Goal: Information Seeking & Learning: Learn about a topic

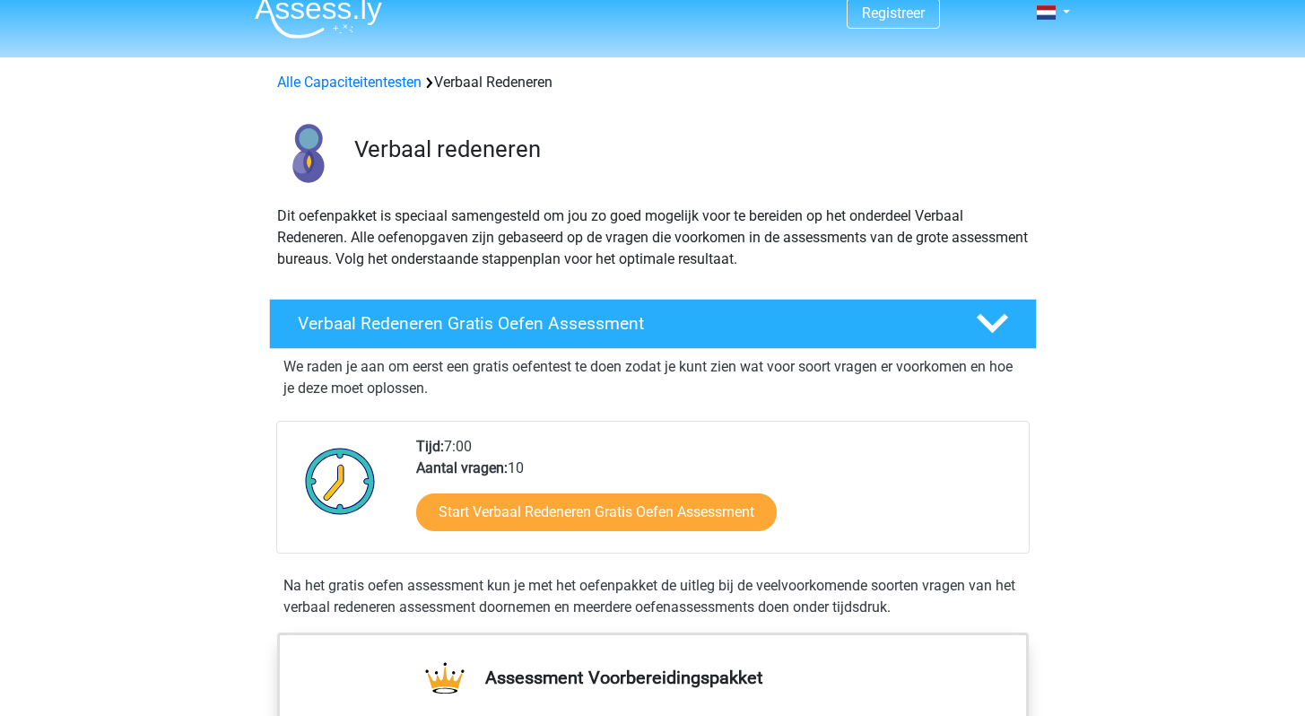
scroll to position [16, 0]
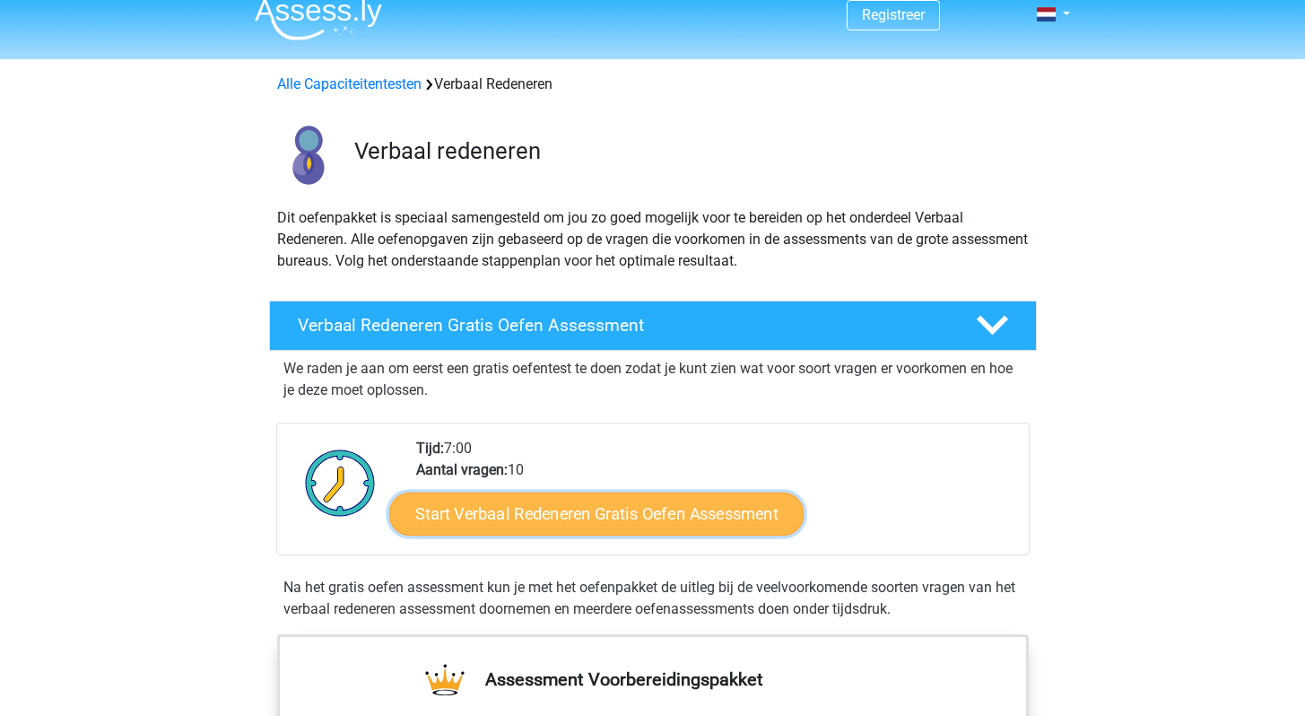
click at [666, 519] on link "Start Verbaal Redeneren Gratis Oefen Assessment" at bounding box center [596, 513] width 414 height 43
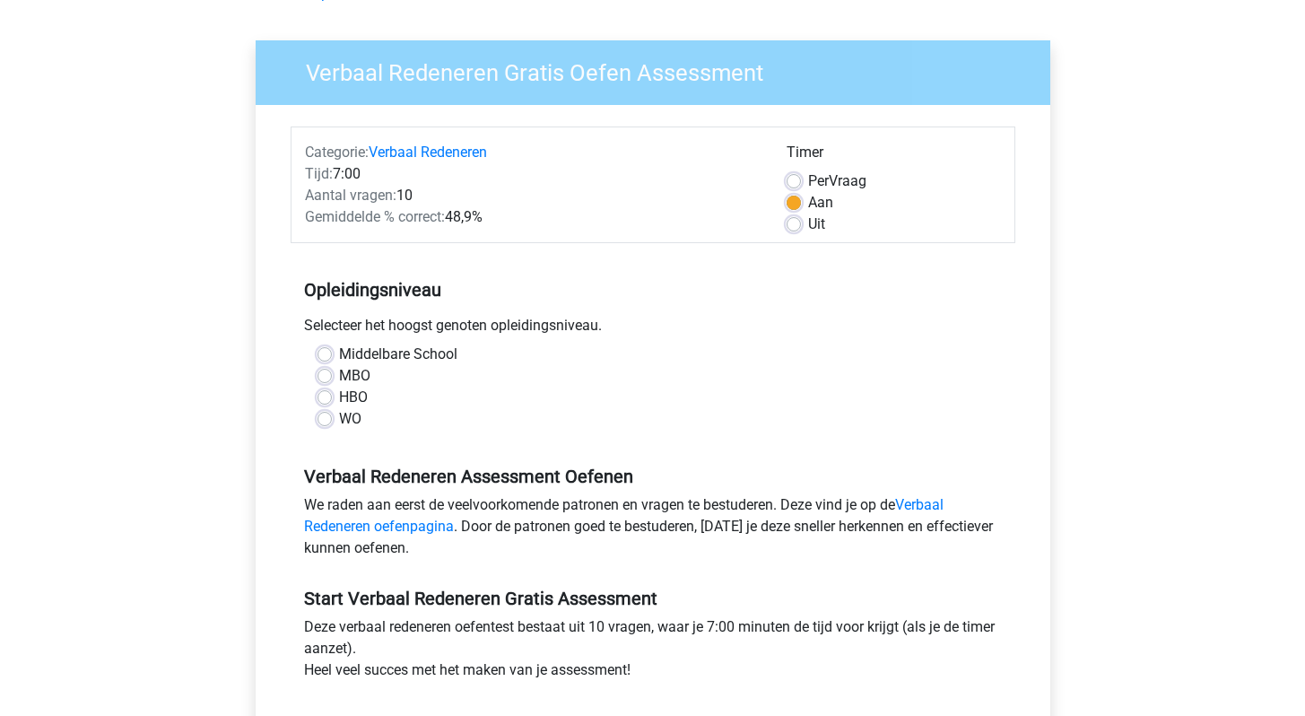
scroll to position [109, 0]
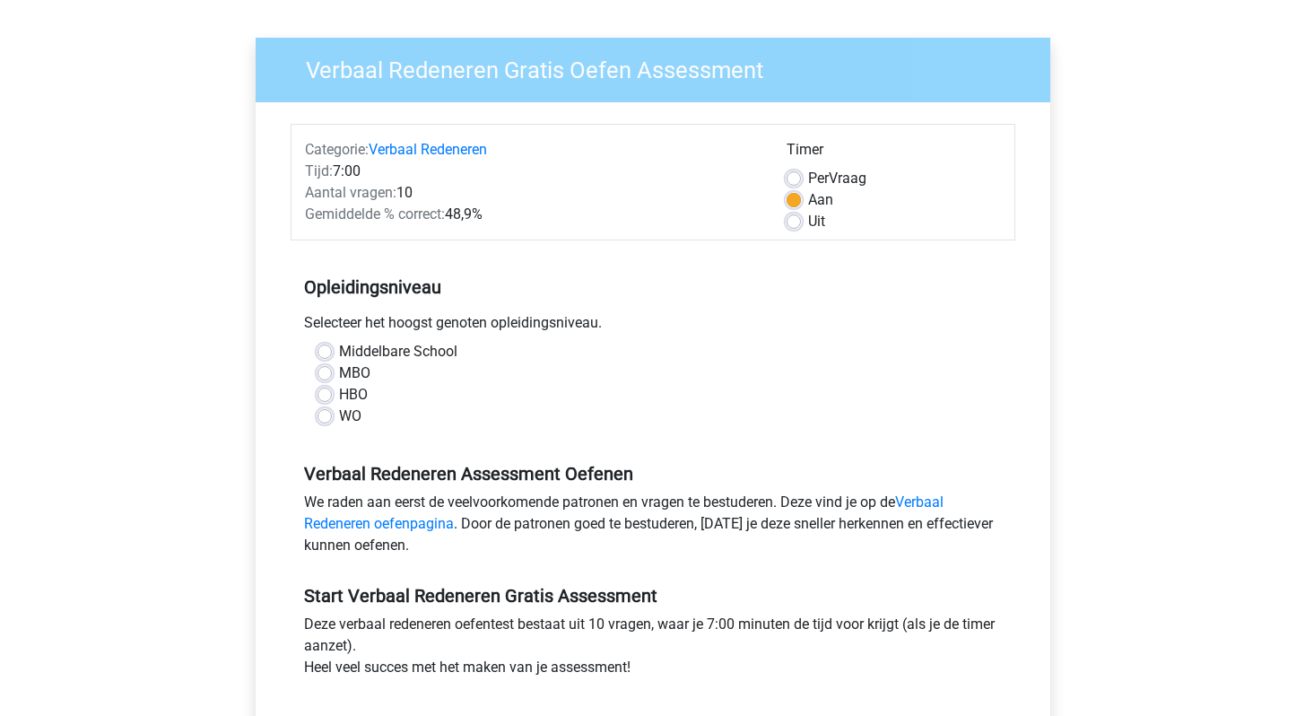
click at [339, 393] on label "HBO" at bounding box center [353, 395] width 29 height 22
click at [325, 393] on input "HBO" at bounding box center [324, 393] width 14 height 18
radio input "true"
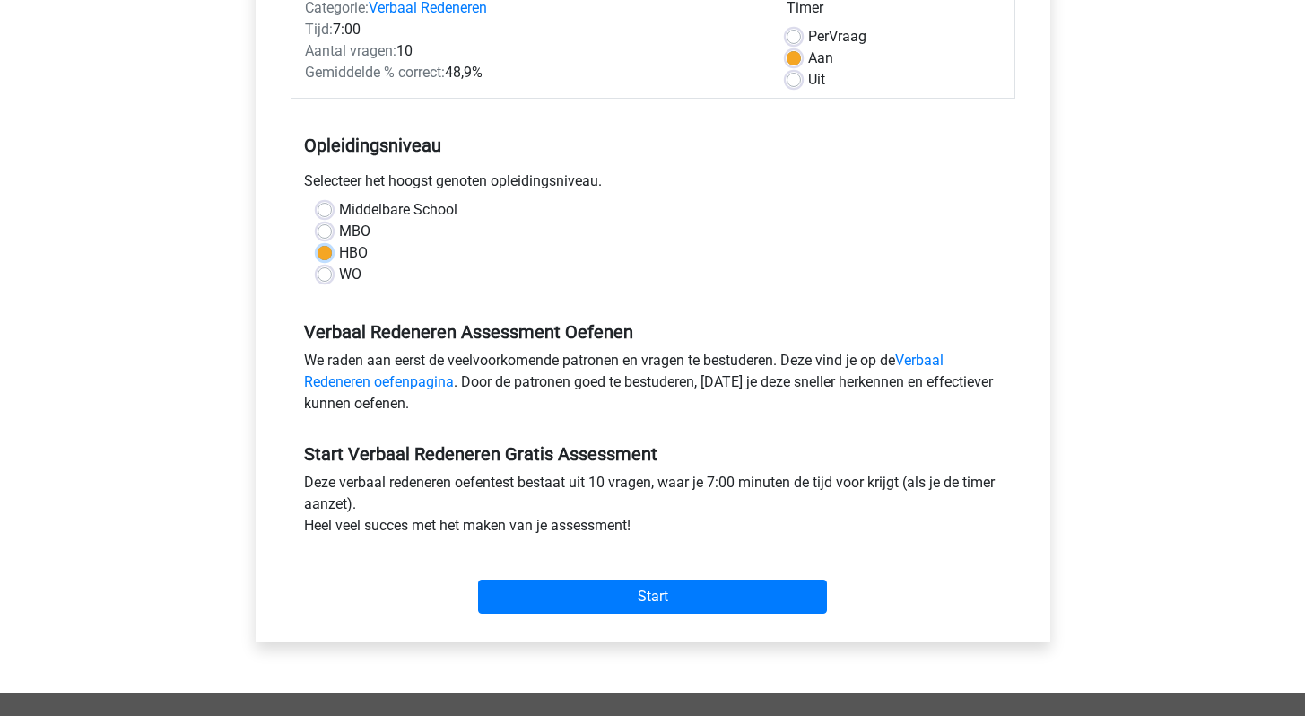
scroll to position [253, 0]
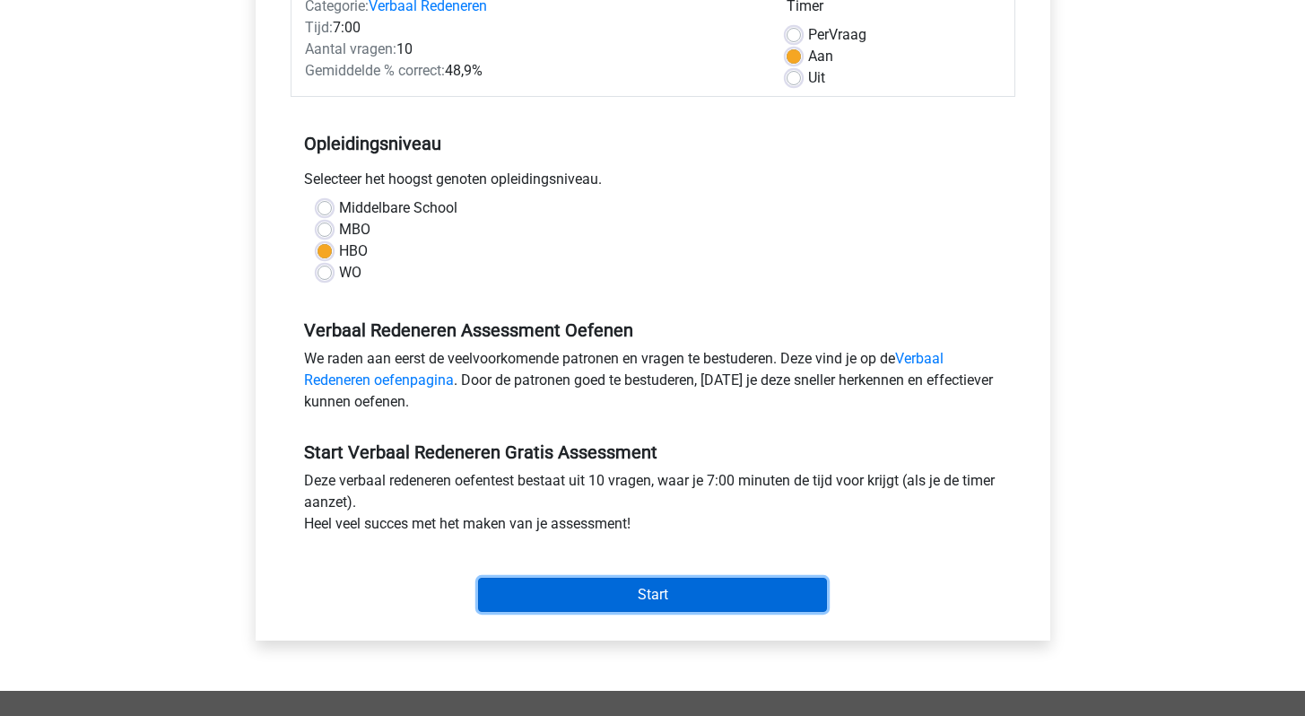
click at [591, 590] on input "Start" at bounding box center [652, 594] width 349 height 34
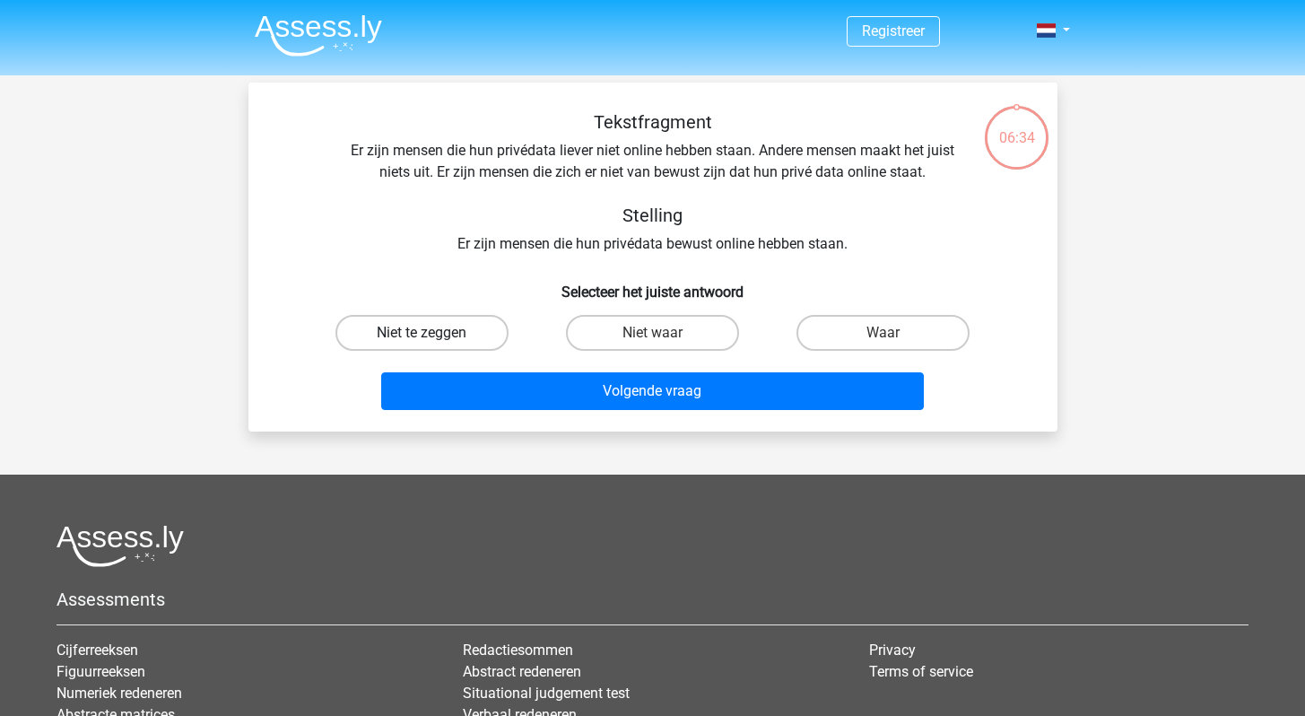
click at [427, 323] on label "Niet te zeggen" at bounding box center [421, 333] width 173 height 36
click at [427, 333] on input "Niet te zeggen" at bounding box center [427, 339] width 12 height 12
radio input "true"
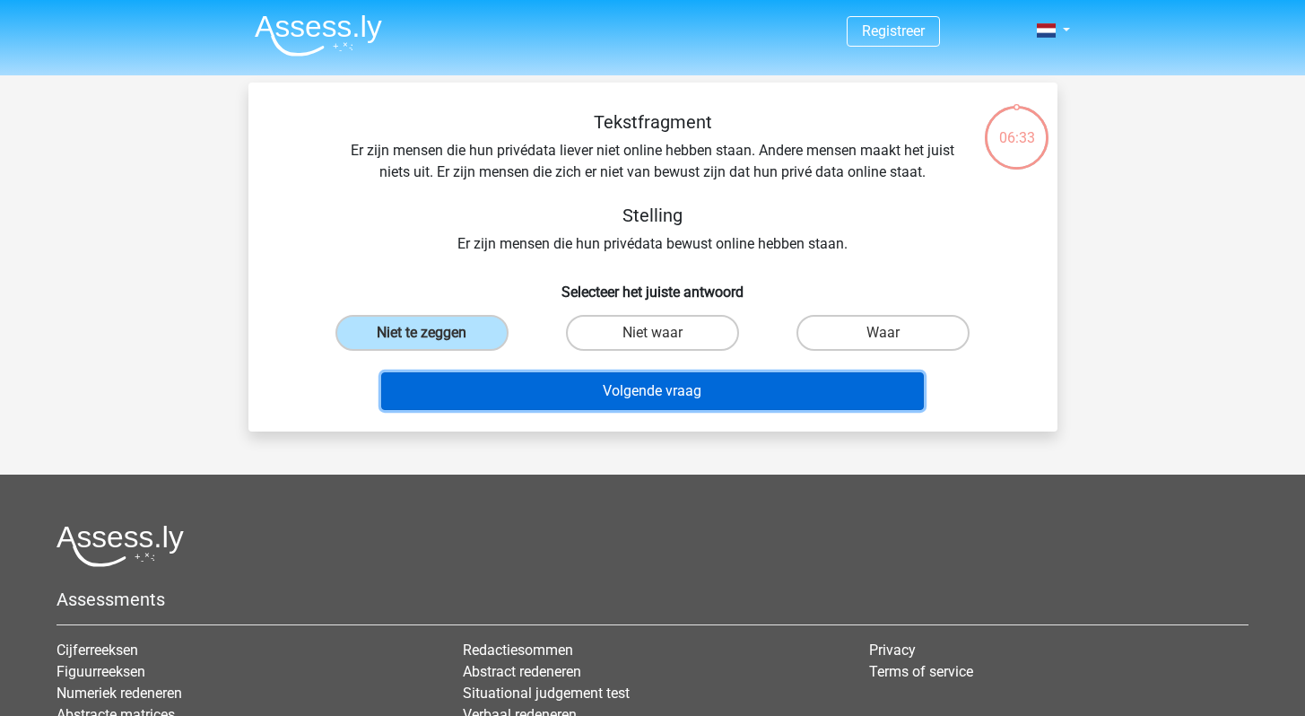
click at [526, 397] on button "Volgende vraag" at bounding box center [652, 391] width 542 height 38
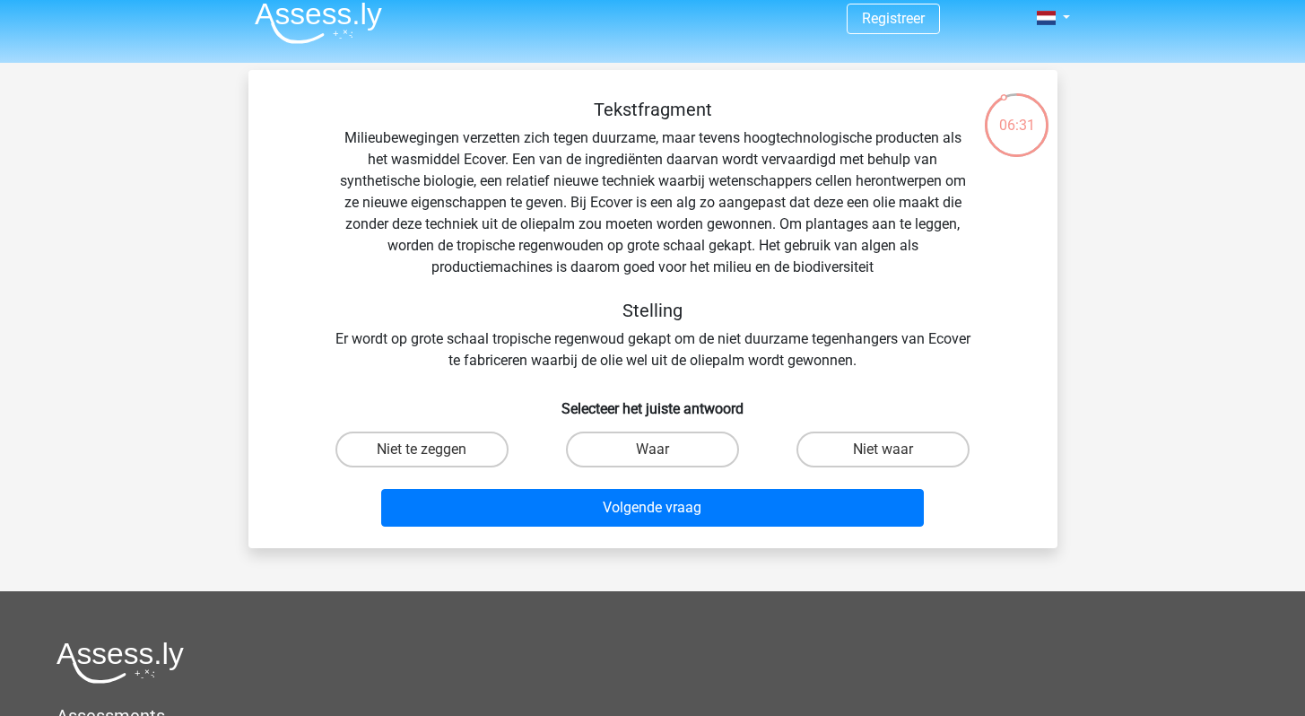
scroll to position [15, 0]
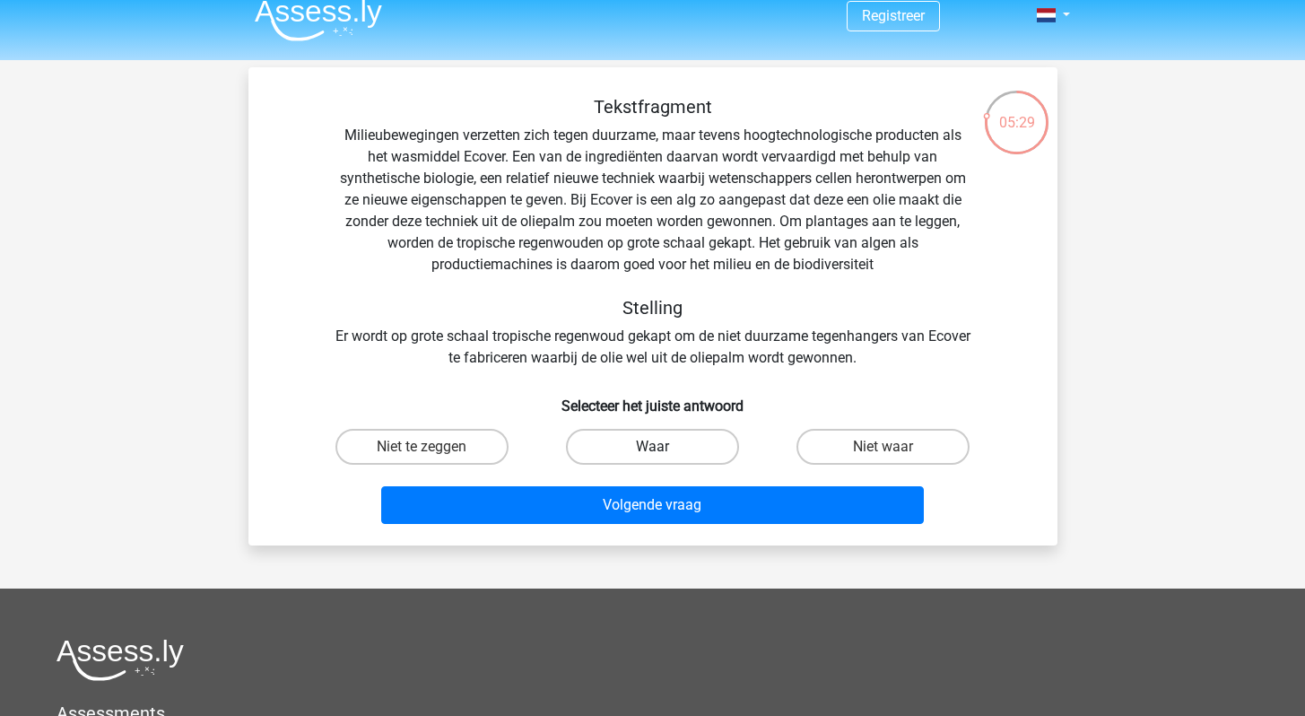
click at [684, 447] on label "Waar" at bounding box center [652, 447] width 173 height 36
click at [664, 447] on input "Waar" at bounding box center [658, 453] width 12 height 12
radio input "true"
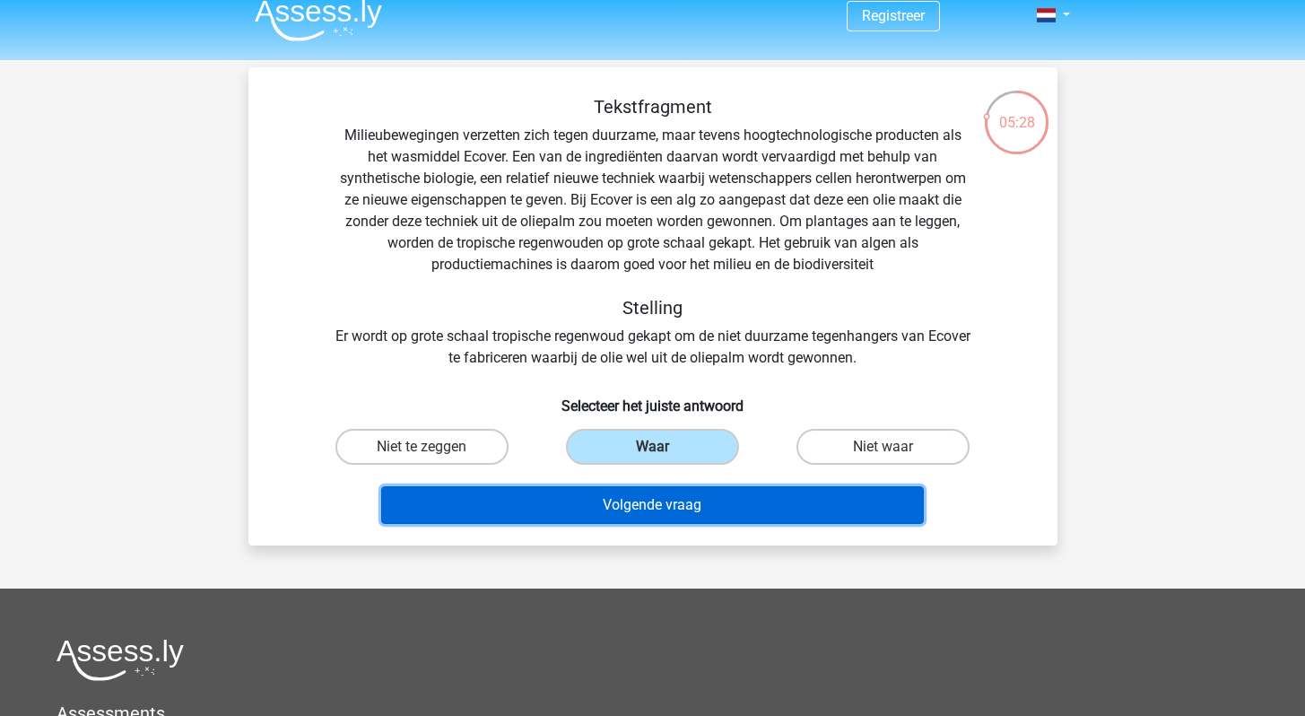
click at [680, 511] on button "Volgende vraag" at bounding box center [652, 505] width 542 height 38
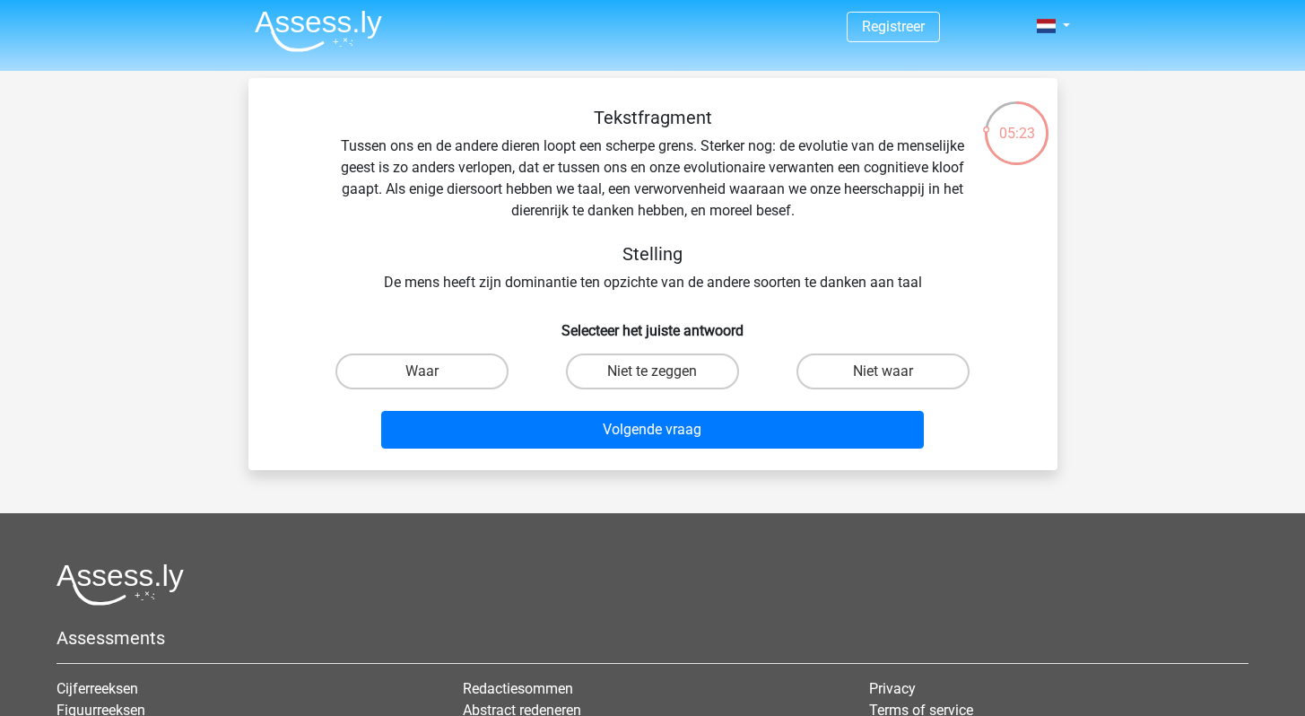
scroll to position [4, 0]
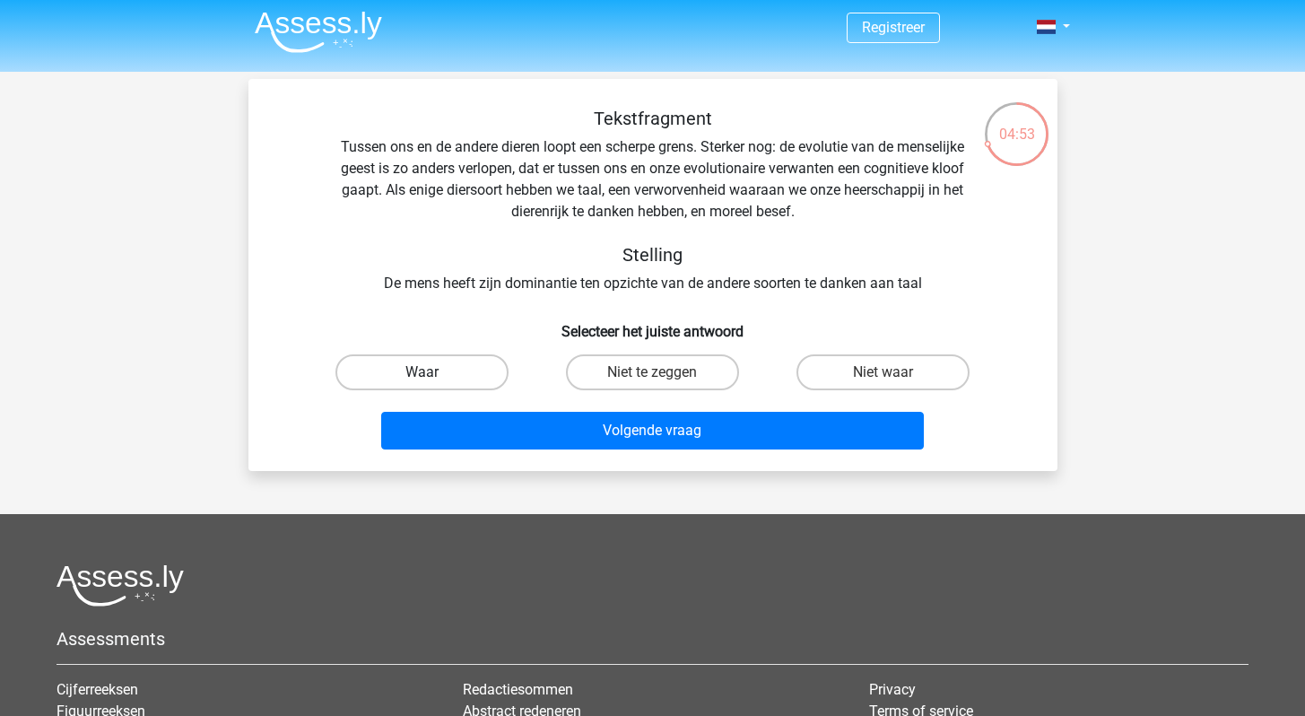
click at [479, 369] on label "Waar" at bounding box center [421, 372] width 173 height 36
click at [433, 372] on input "Waar" at bounding box center [427, 378] width 12 height 12
radio input "true"
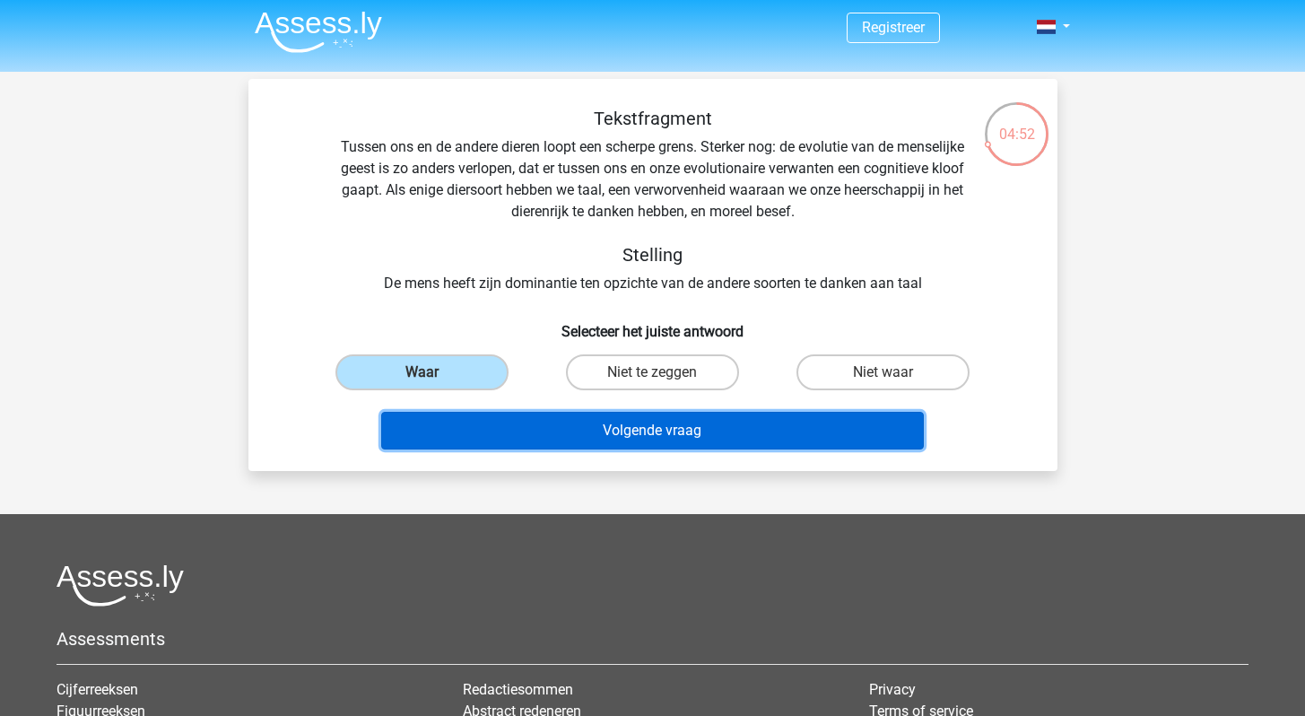
click at [606, 430] on button "Volgende vraag" at bounding box center [652, 431] width 542 height 38
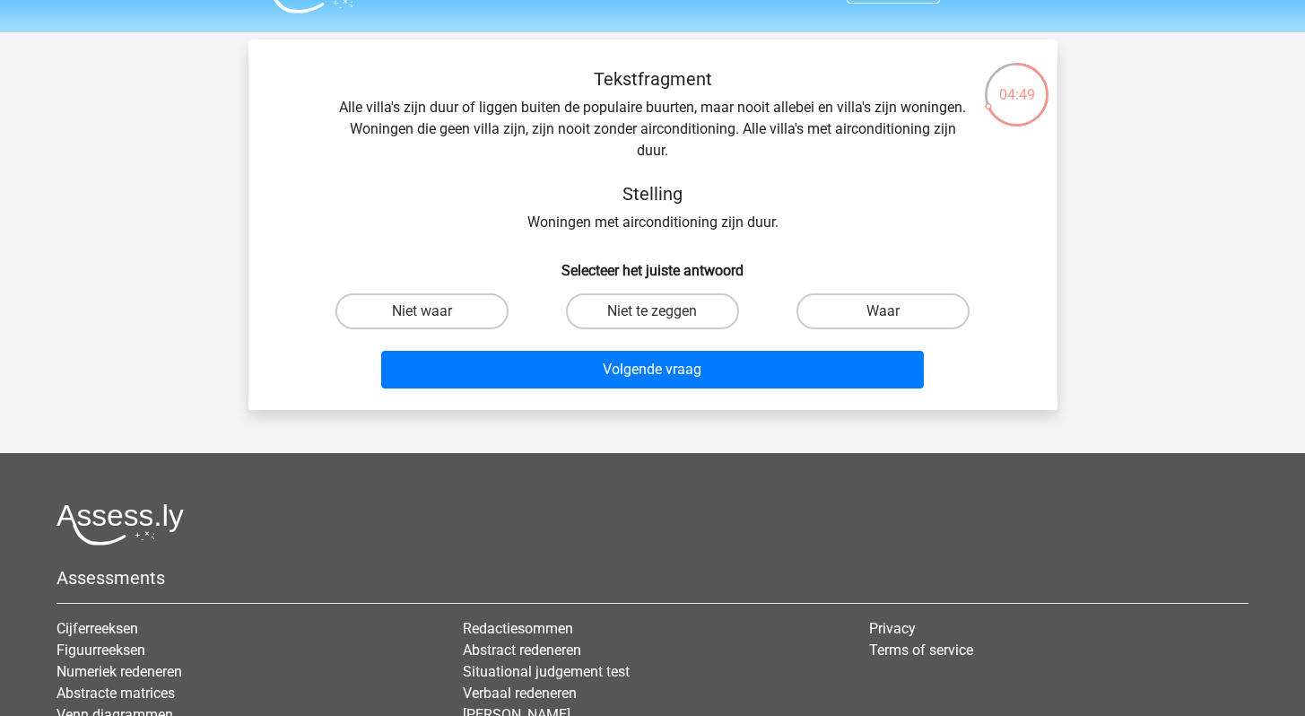
scroll to position [42, 0]
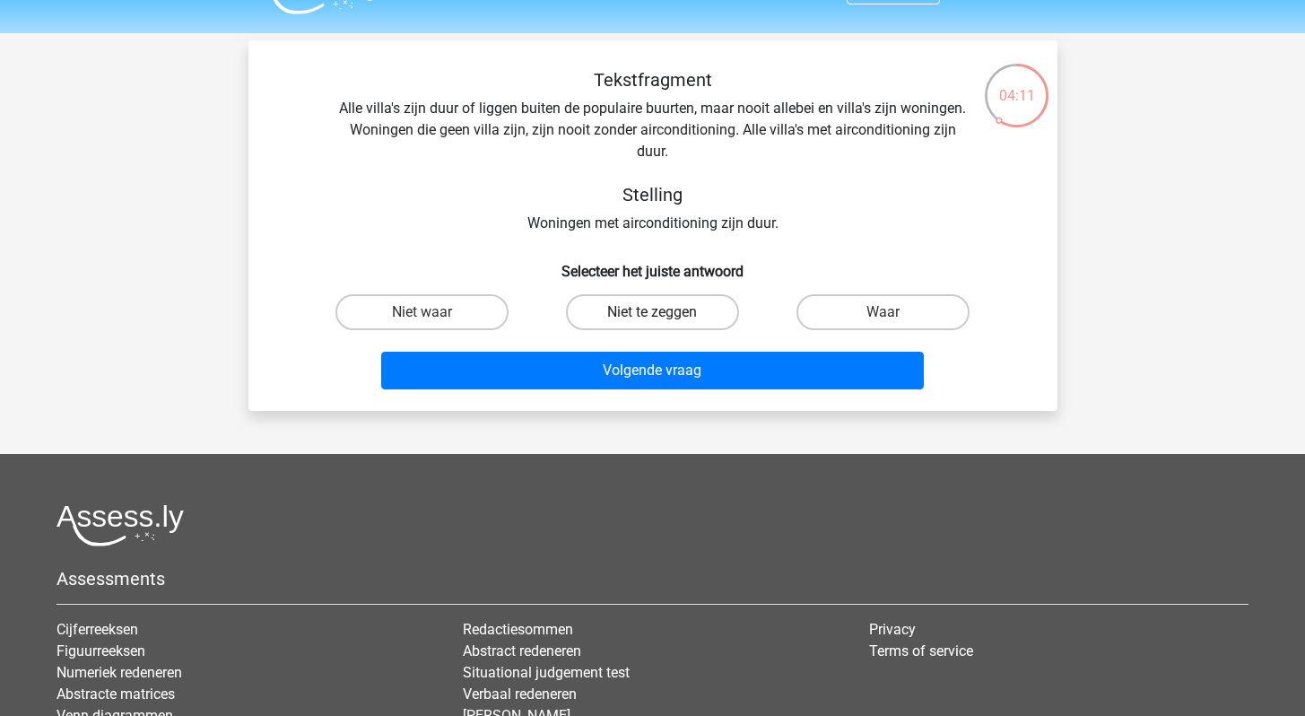
click at [596, 314] on label "Niet te zeggen" at bounding box center [652, 312] width 173 height 36
click at [652, 314] on input "Niet te zeggen" at bounding box center [658, 318] width 12 height 12
radio input "true"
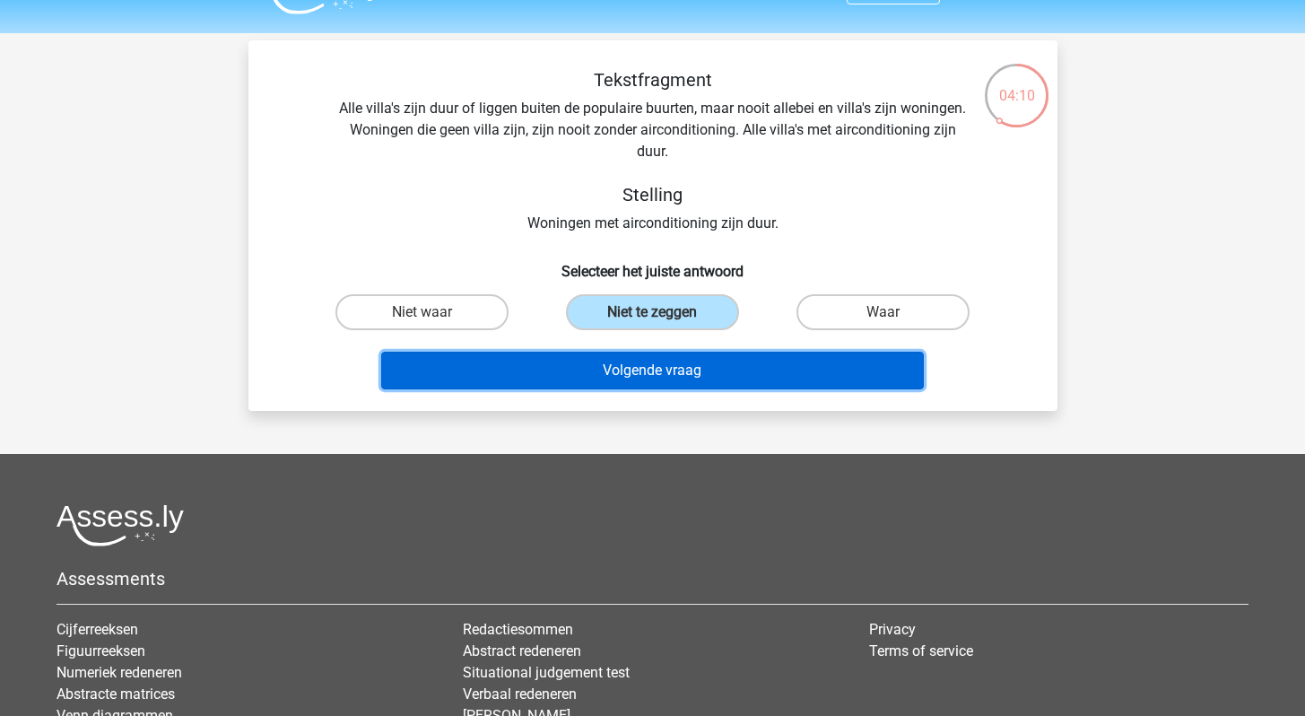
click at [603, 371] on button "Volgende vraag" at bounding box center [652, 370] width 542 height 38
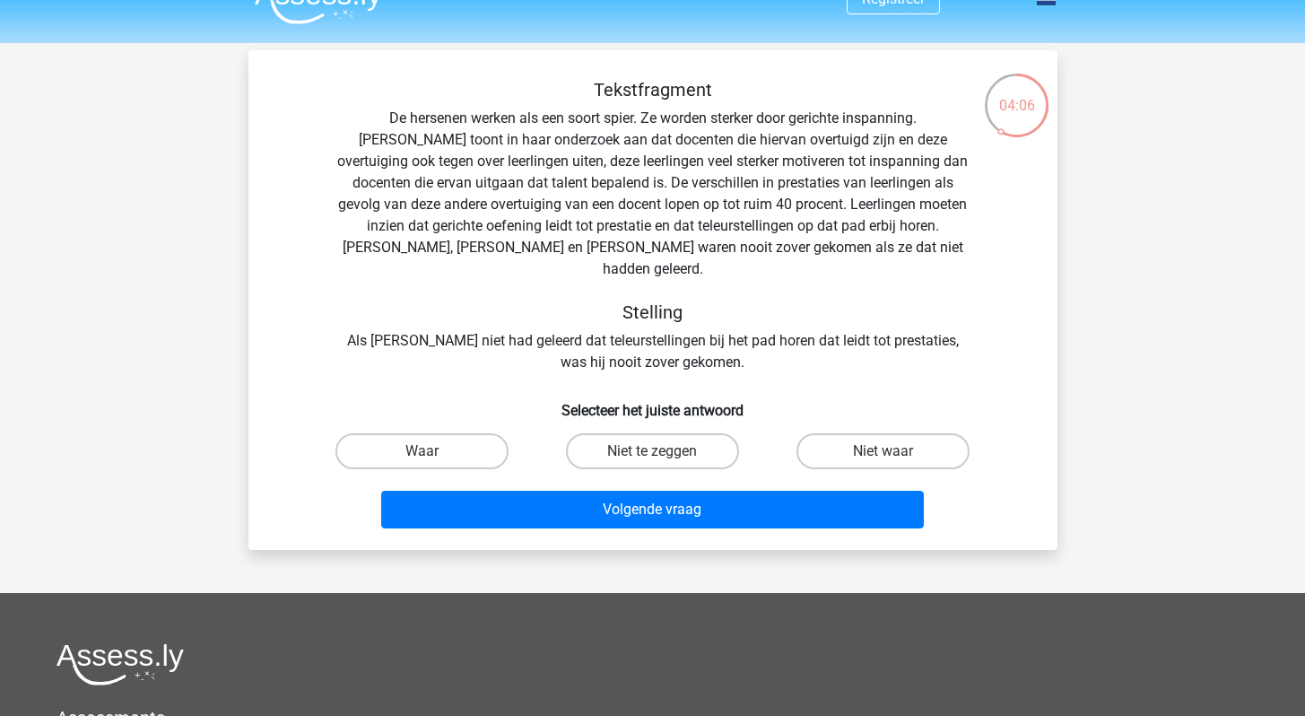
scroll to position [0, 0]
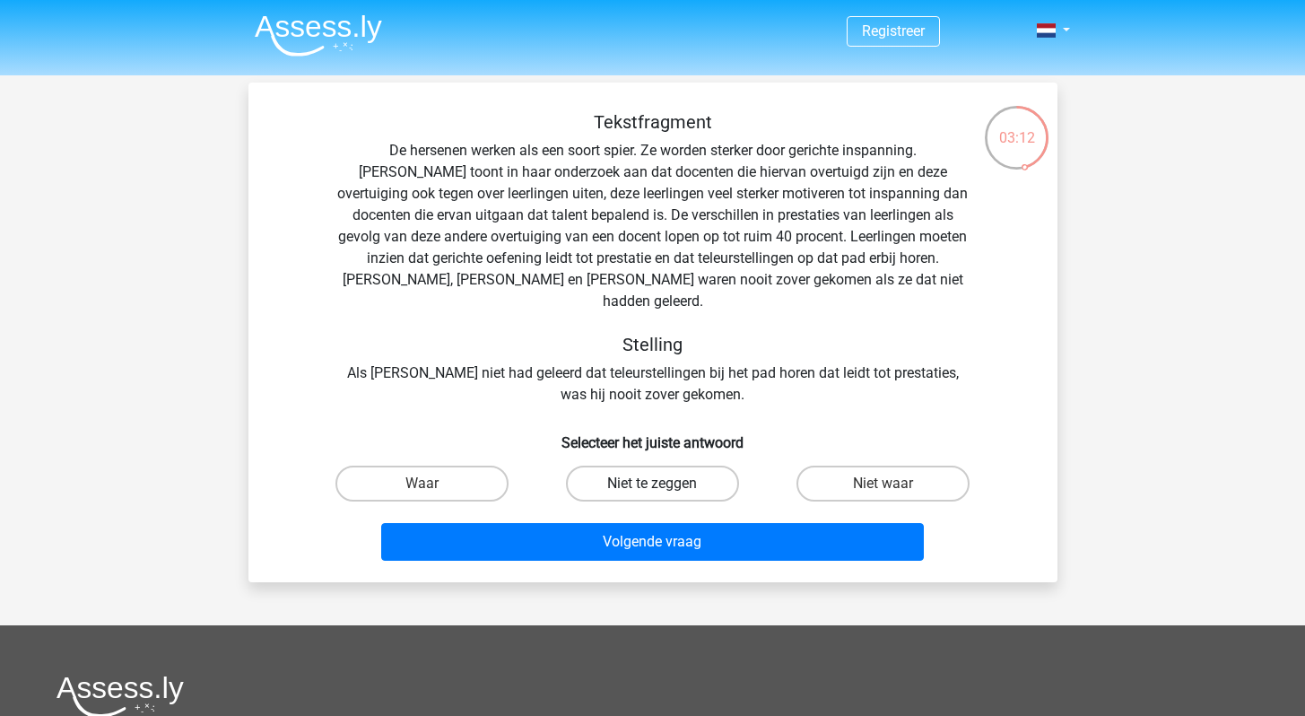
click at [626, 465] on label "Niet te zeggen" at bounding box center [652, 483] width 173 height 36
click at [652, 483] on input "Niet te zeggen" at bounding box center [658, 489] width 12 height 12
radio input "true"
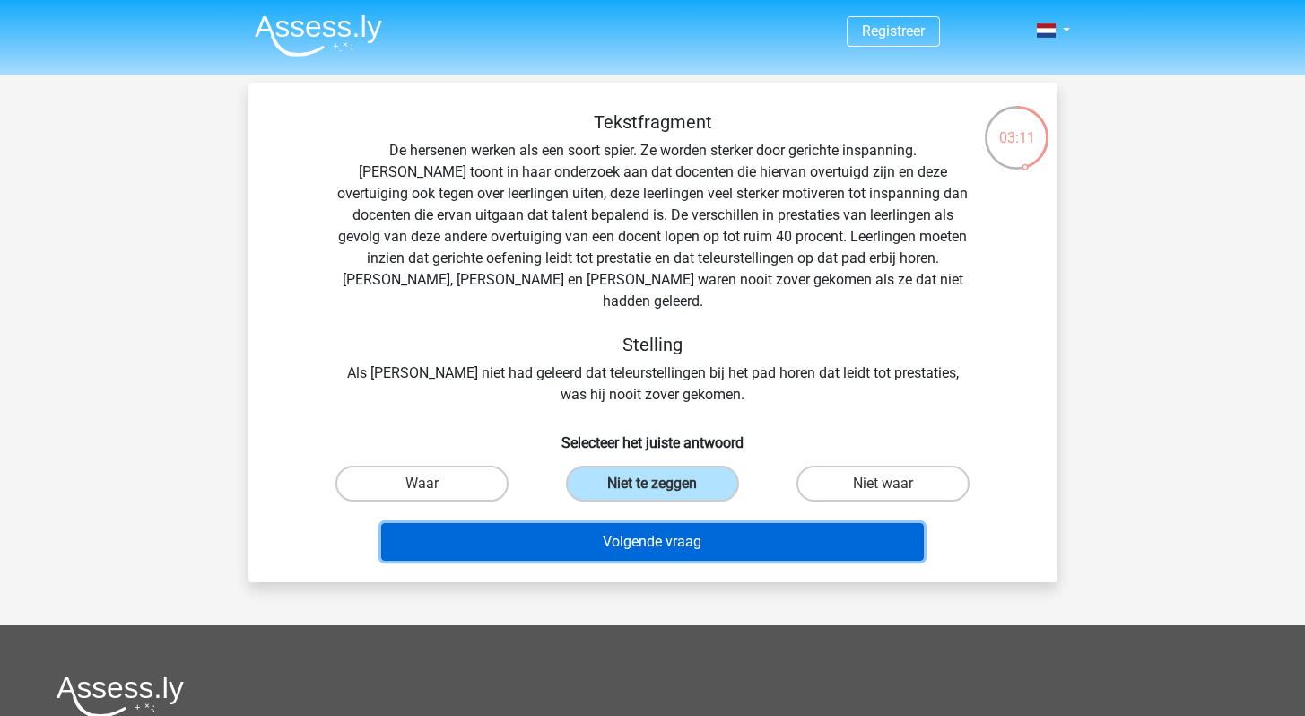
click at [621, 523] on button "Volgende vraag" at bounding box center [652, 542] width 542 height 38
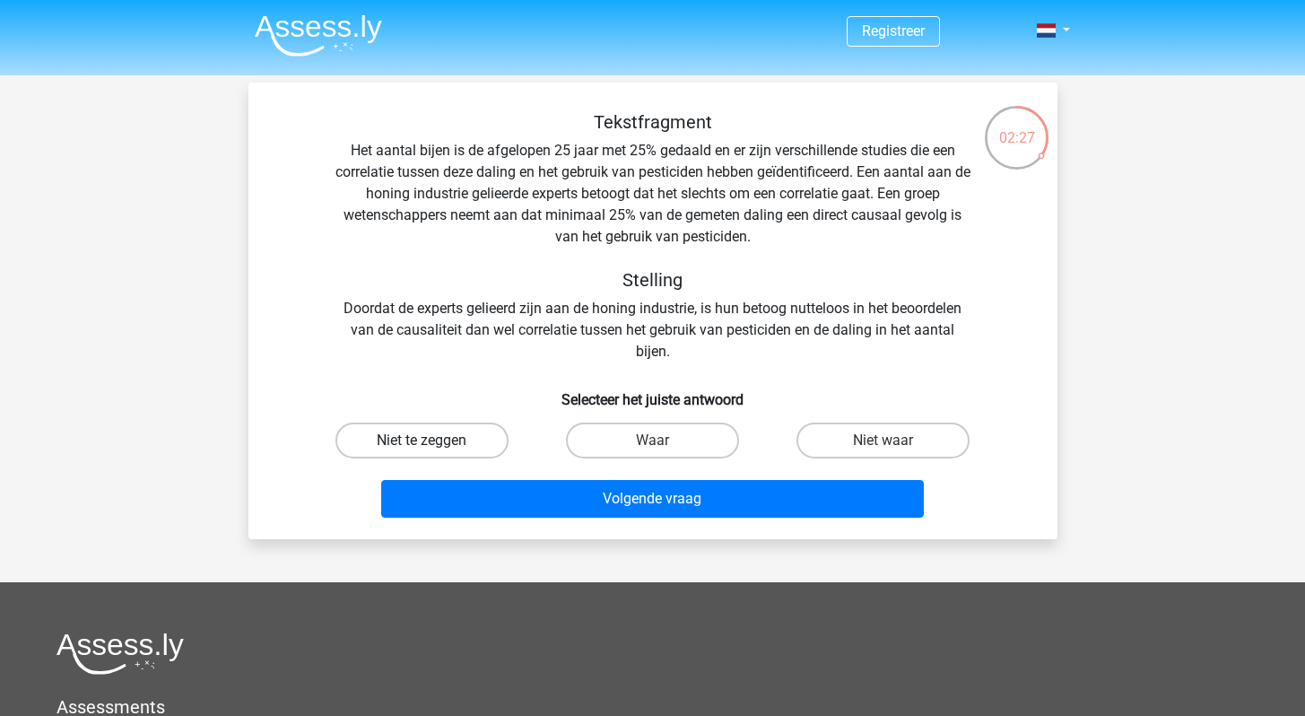
click at [490, 430] on label "Niet te zeggen" at bounding box center [421, 440] width 173 height 36
click at [433, 440] on input "Niet te zeggen" at bounding box center [427, 446] width 12 height 12
radio input "true"
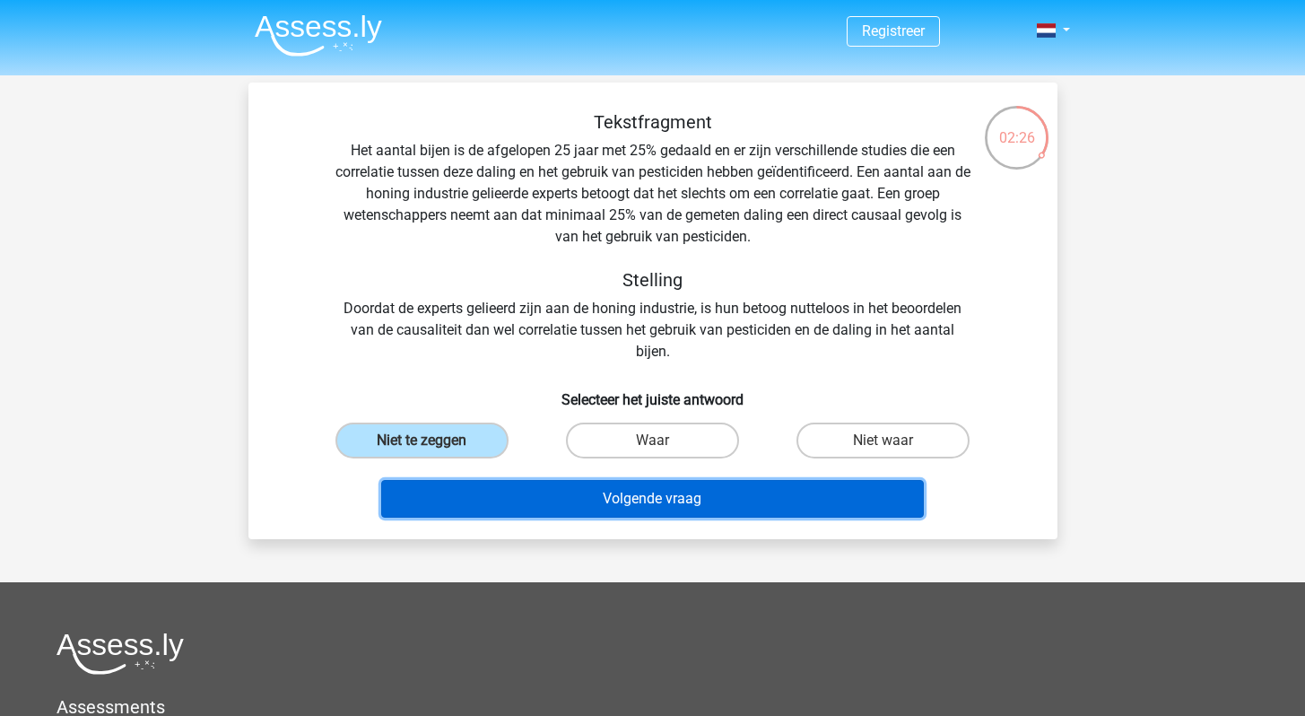
click at [565, 492] on button "Volgende vraag" at bounding box center [652, 499] width 542 height 38
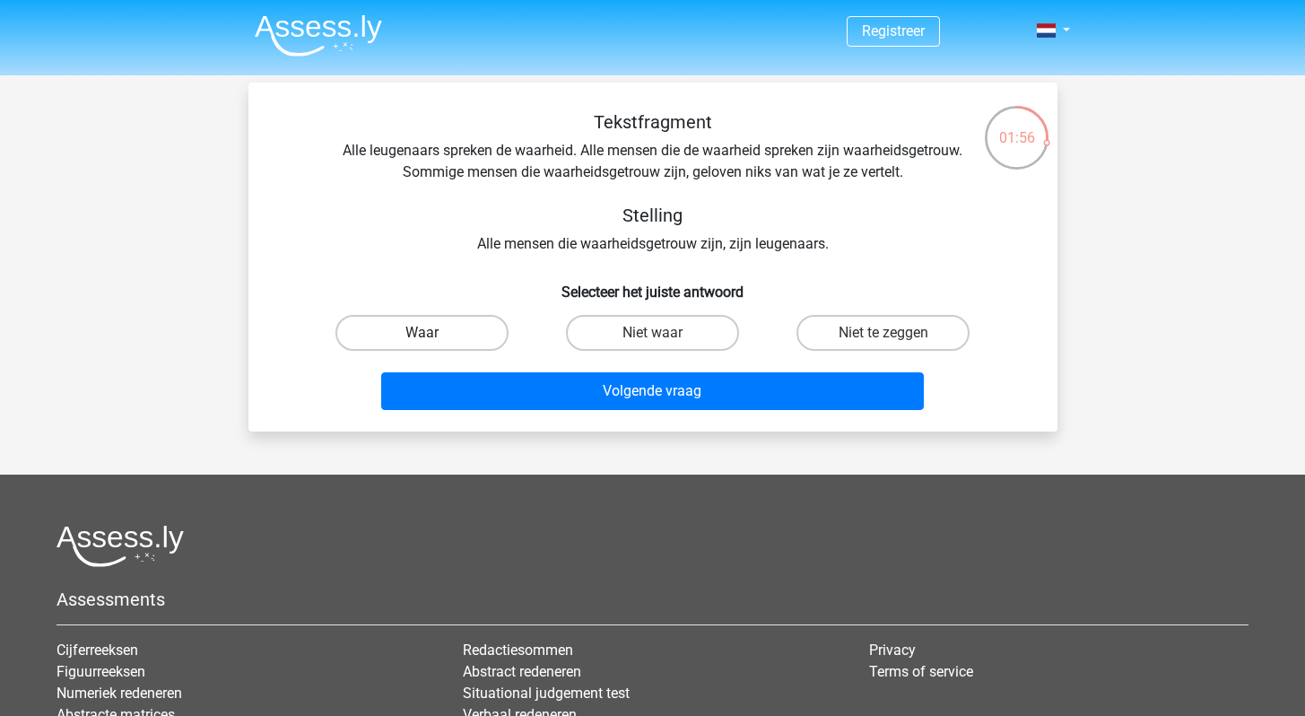
click at [453, 336] on label "Waar" at bounding box center [421, 333] width 173 height 36
click at [433, 336] on input "Waar" at bounding box center [427, 339] width 12 height 12
radio input "true"
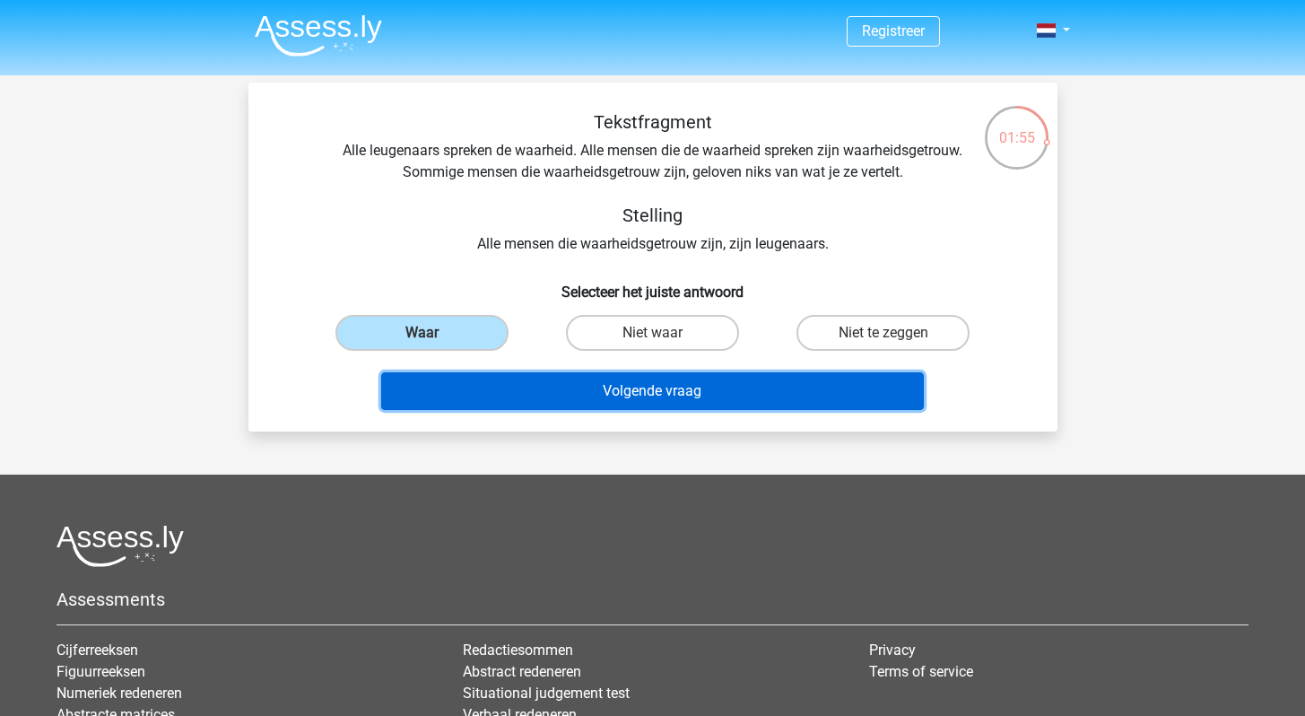
click at [503, 384] on button "Volgende vraag" at bounding box center [652, 391] width 542 height 38
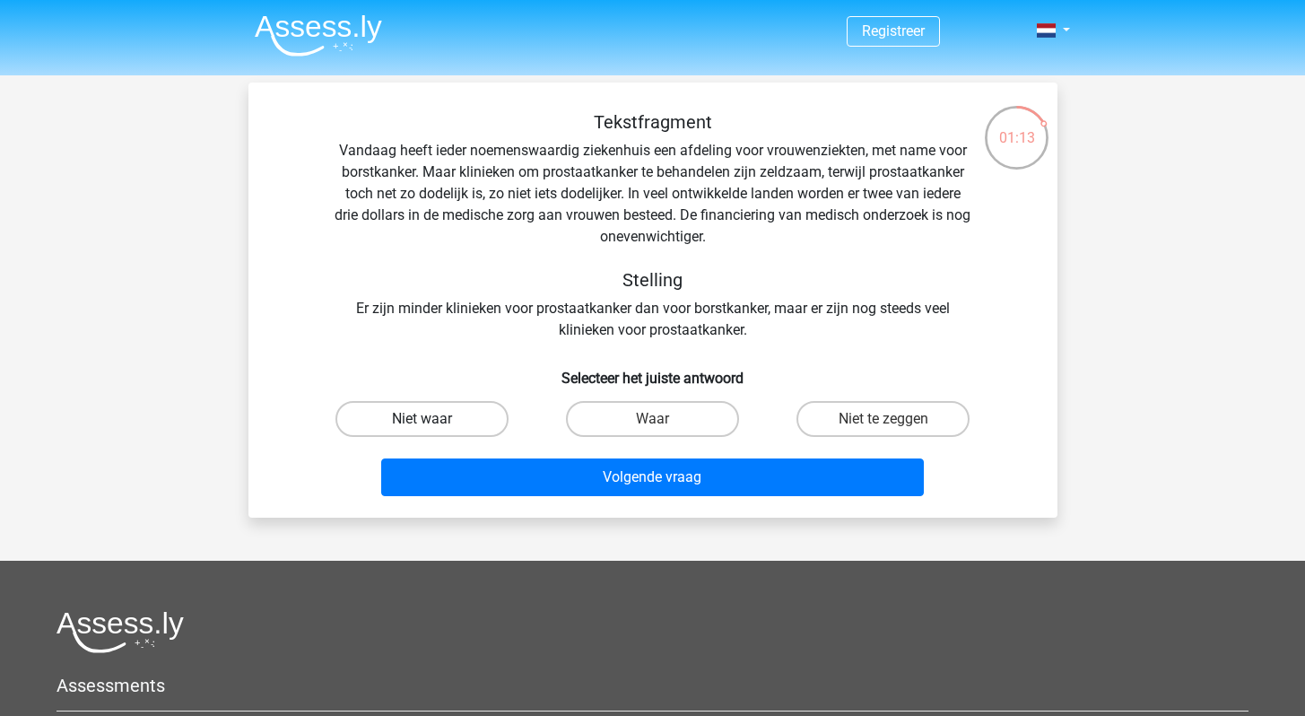
click at [464, 414] on label "Niet waar" at bounding box center [421, 419] width 173 height 36
click at [433, 419] on input "Niet waar" at bounding box center [427, 425] width 12 height 12
radio input "true"
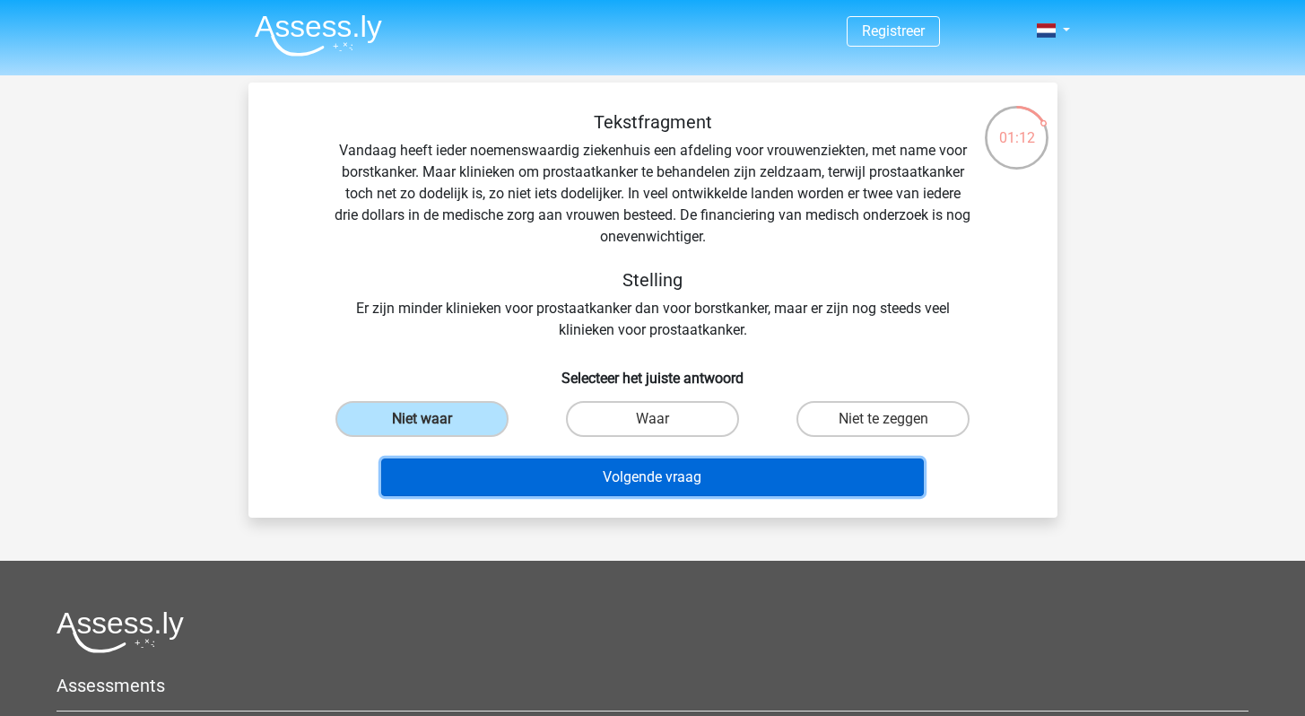
click at [542, 461] on button "Volgende vraag" at bounding box center [652, 477] width 542 height 38
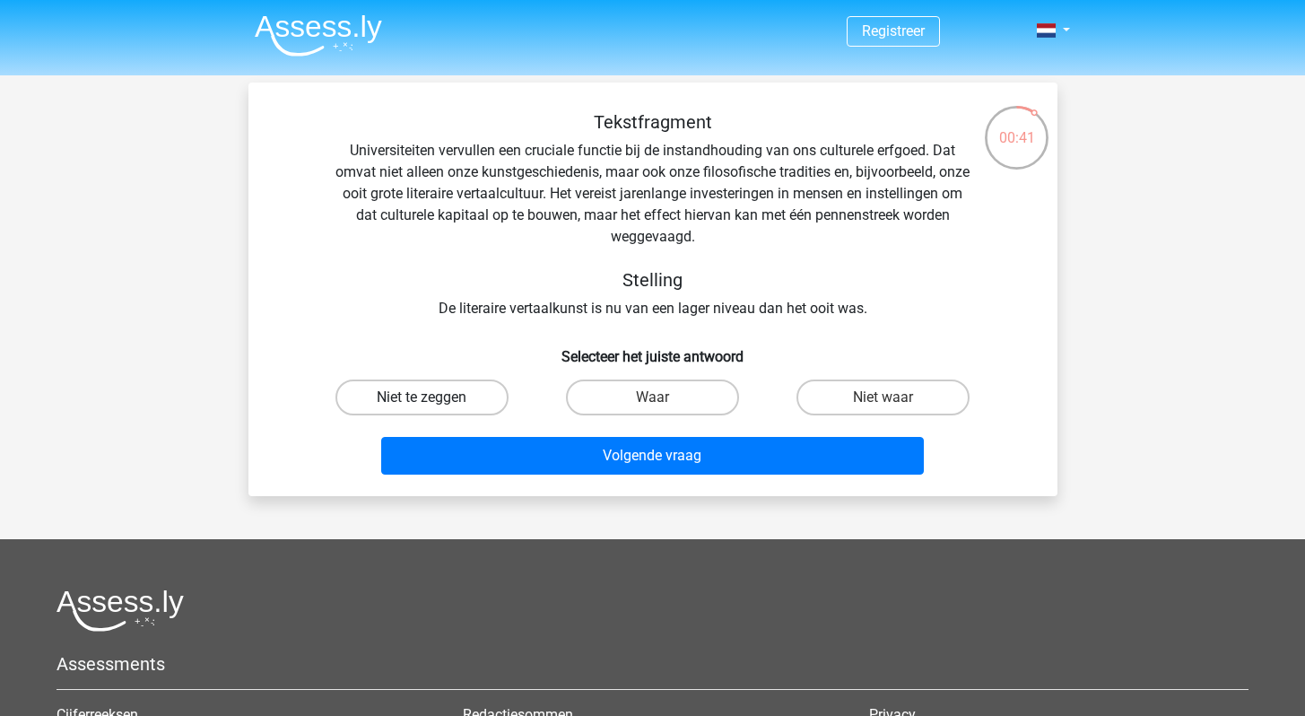
click at [495, 403] on label "Niet te zeggen" at bounding box center [421, 397] width 173 height 36
click at [433, 403] on input "Niet te zeggen" at bounding box center [427, 403] width 12 height 12
radio input "true"
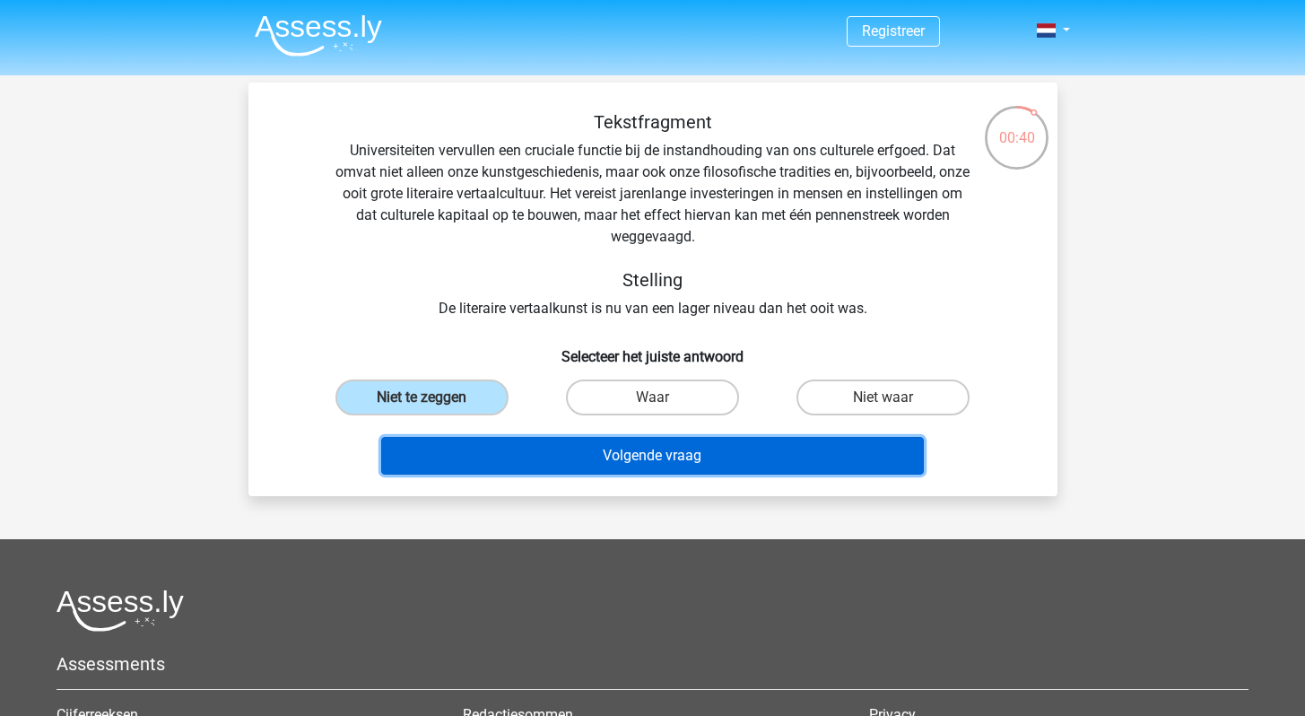
click at [545, 450] on button "Volgende vraag" at bounding box center [652, 456] width 542 height 38
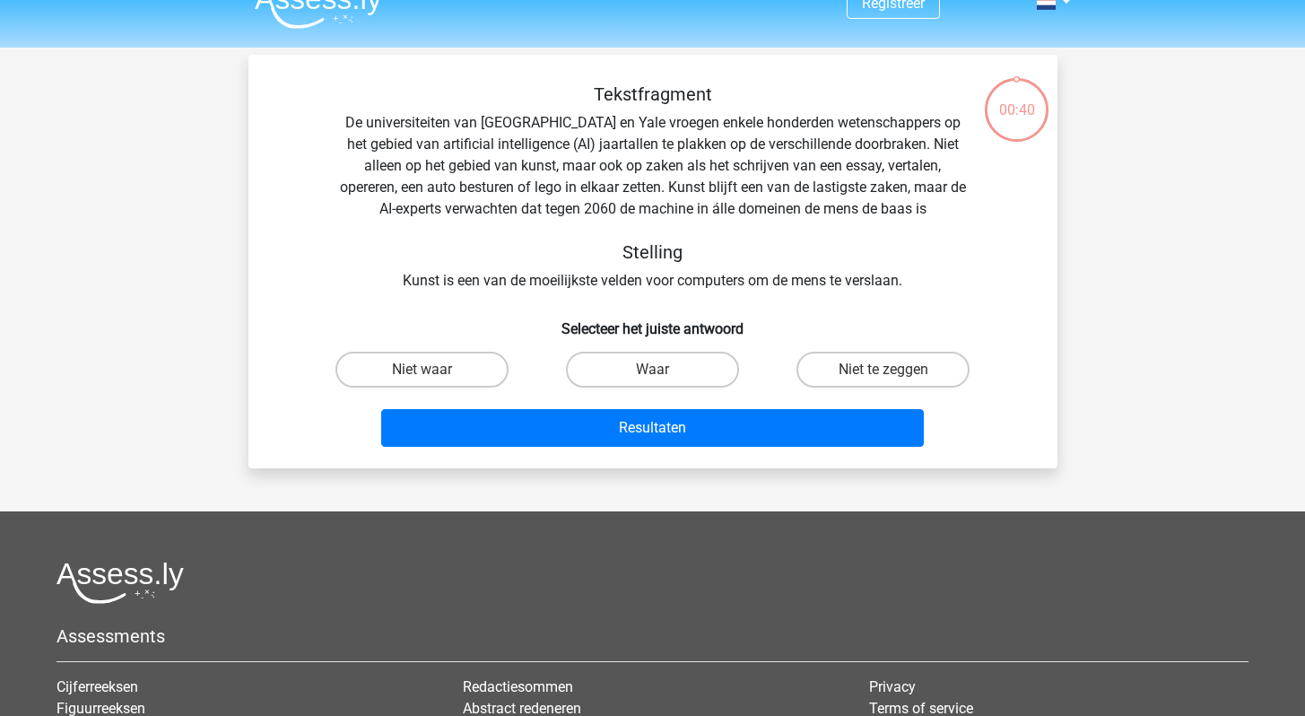
scroll to position [18, 0]
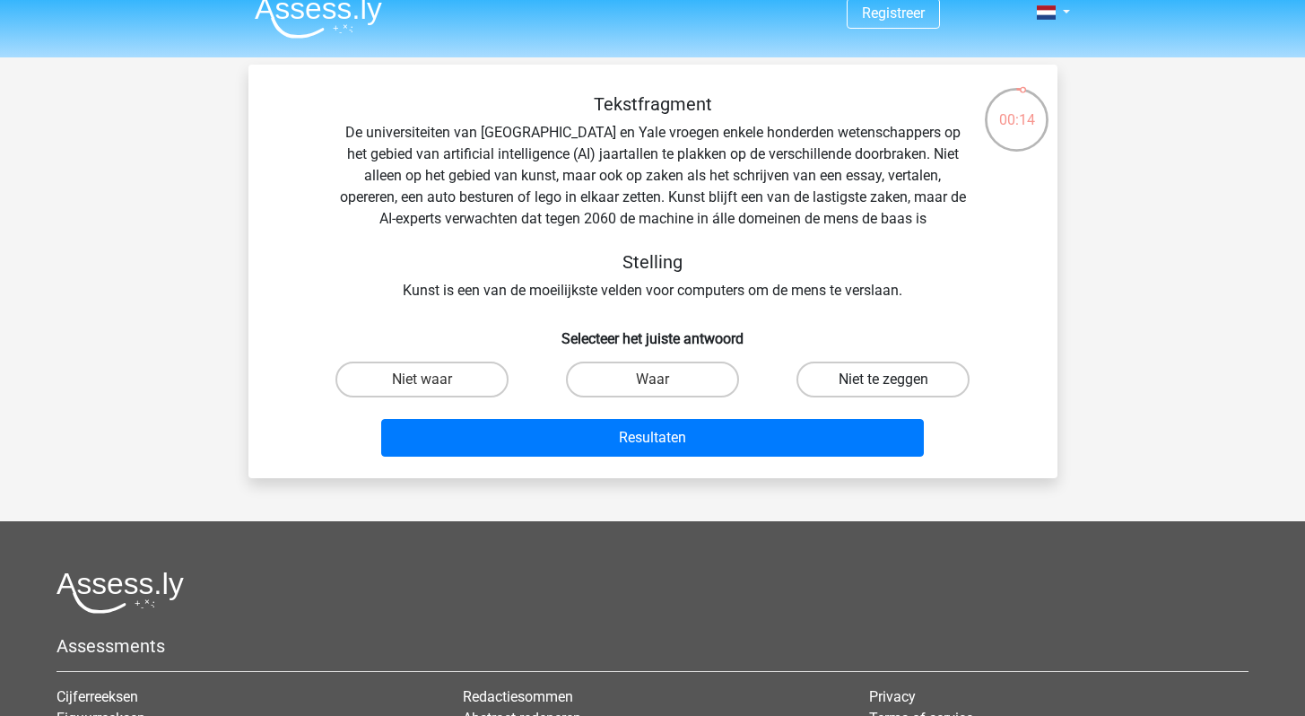
click at [848, 374] on label "Niet te zeggen" at bounding box center [882, 379] width 173 height 36
click at [883, 379] on input "Niet te zeggen" at bounding box center [889, 385] width 12 height 12
radio input "true"
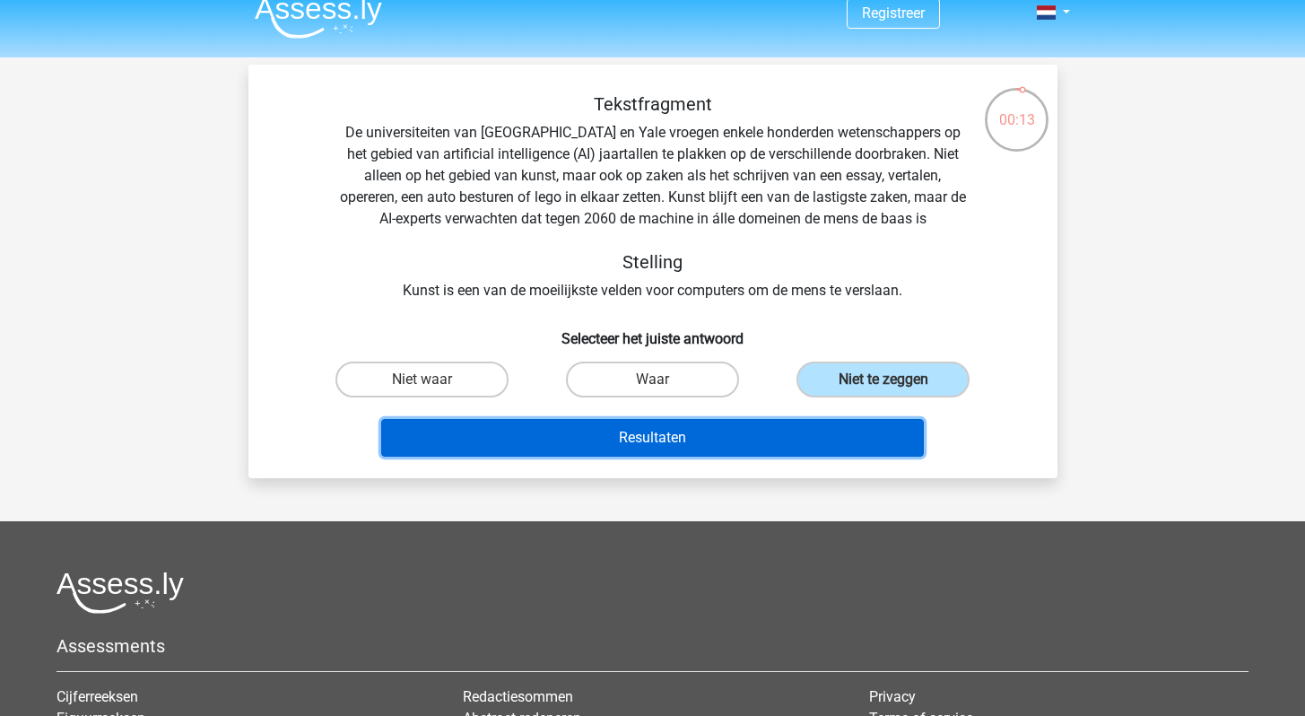
click at [799, 432] on button "Resultaten" at bounding box center [652, 438] width 542 height 38
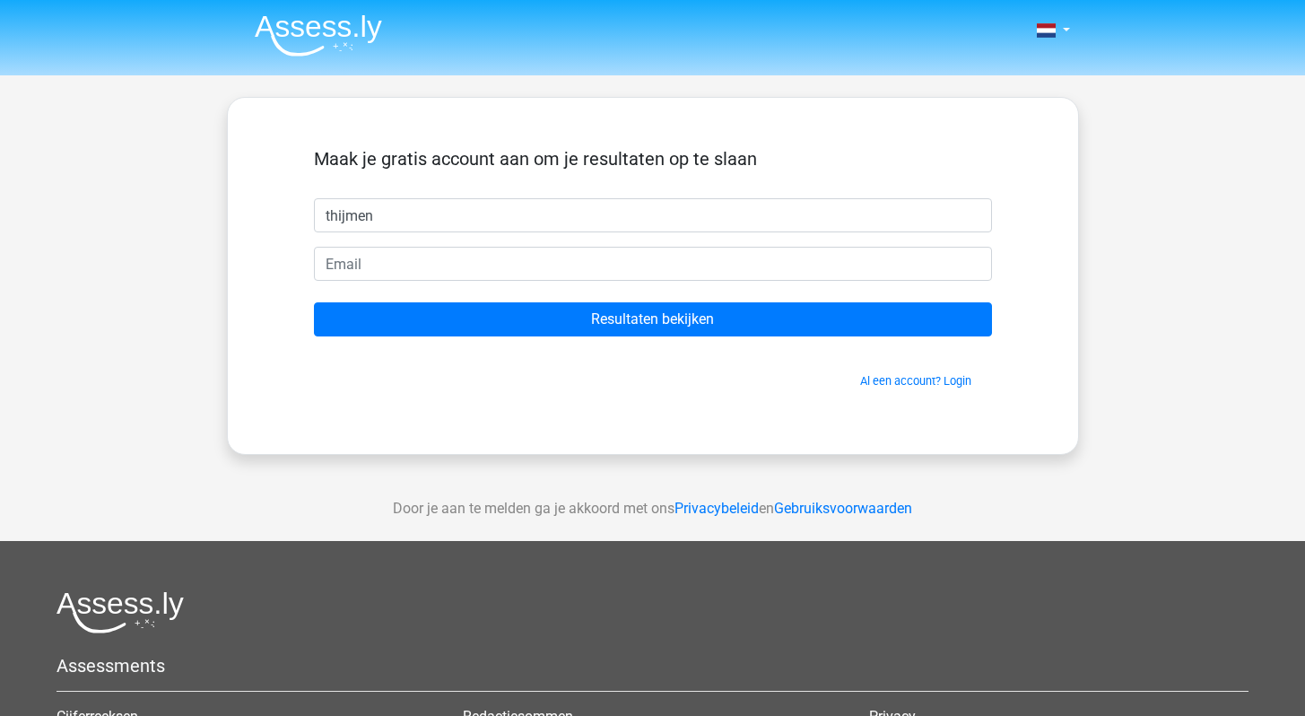
type input "thijmen"
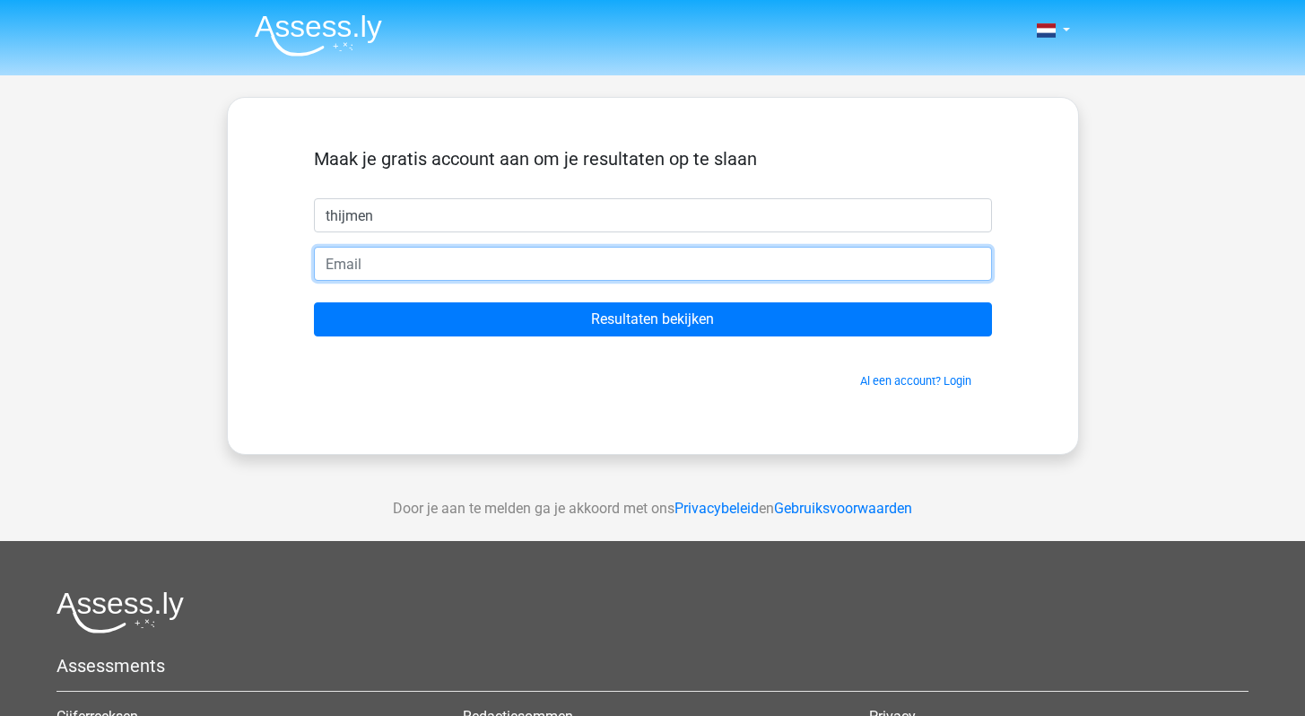
click at [644, 260] on input "email" at bounding box center [653, 264] width 678 height 34
type input "thijmenvangestel@gmail.com"
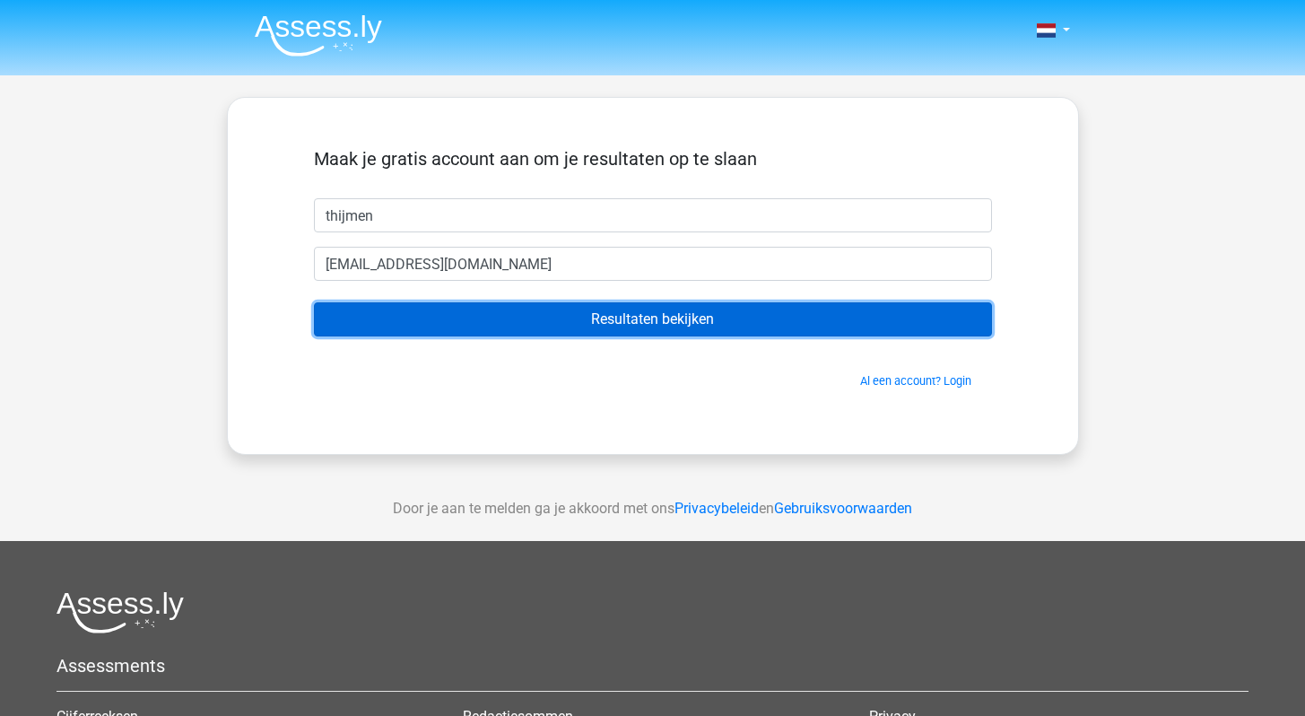
click at [589, 321] on input "Resultaten bekijken" at bounding box center [653, 319] width 678 height 34
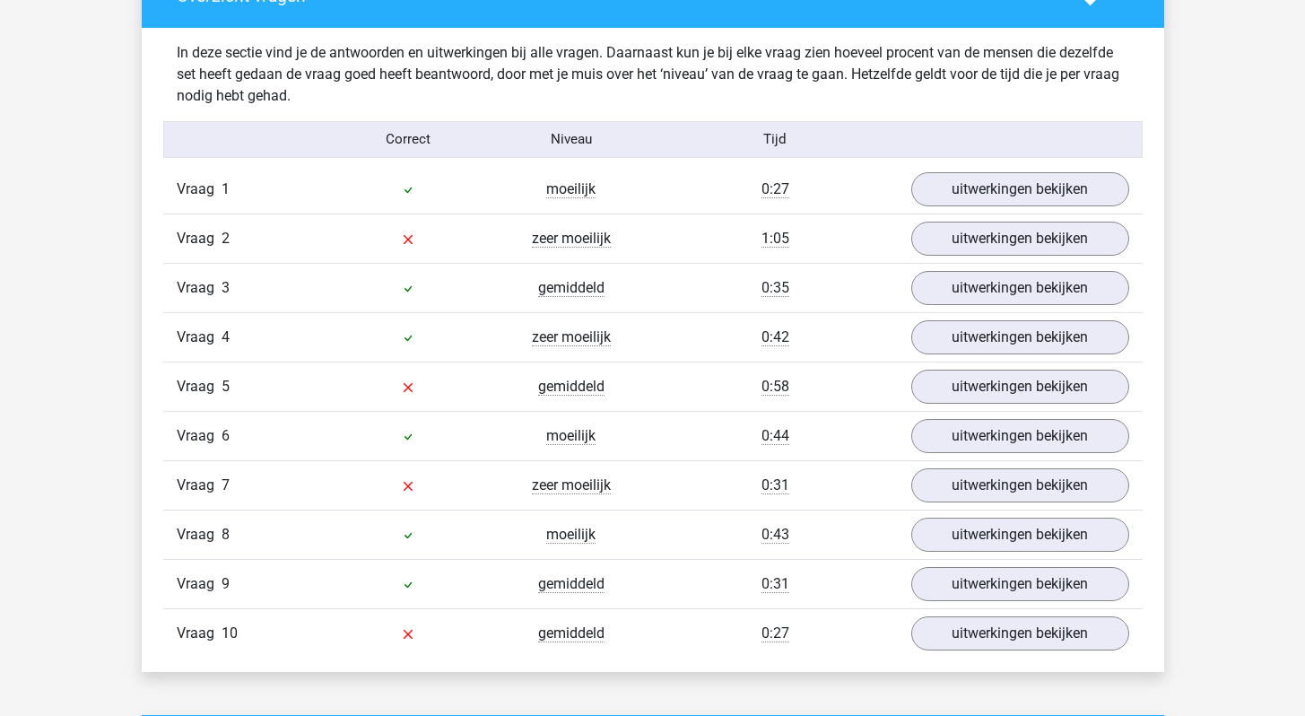
scroll to position [1376, 0]
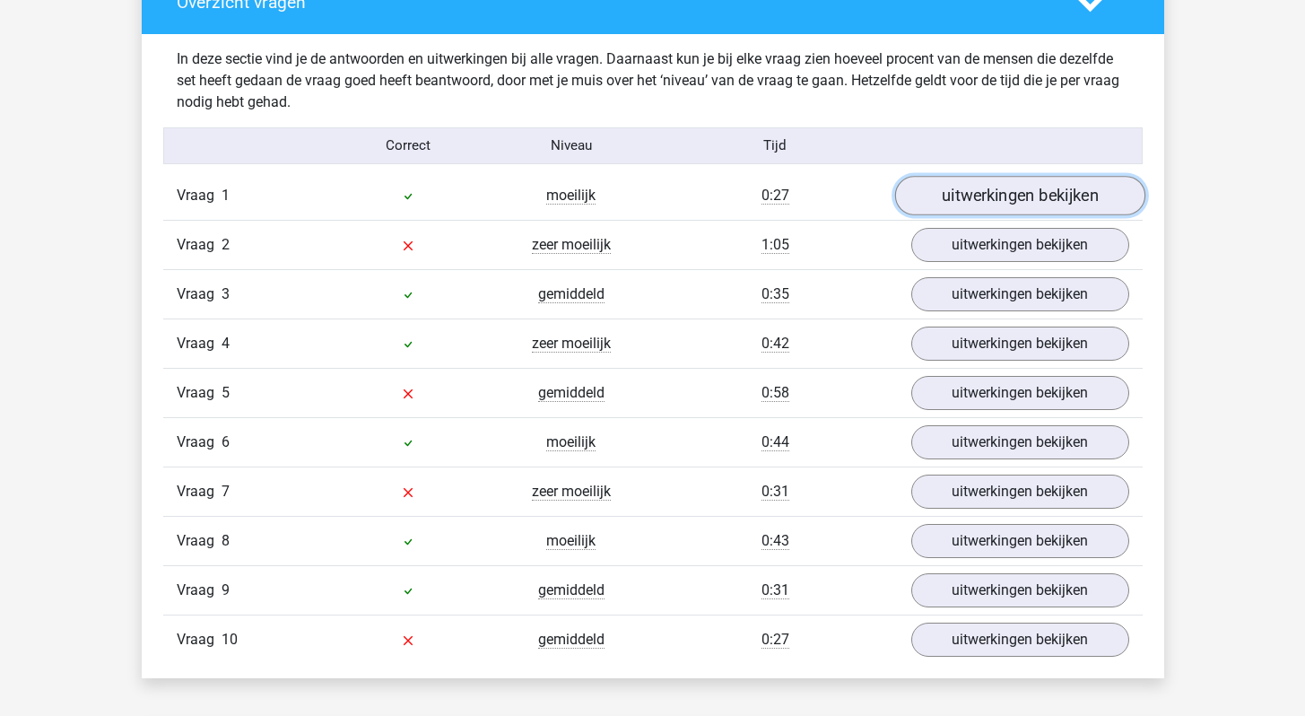
click at [1098, 196] on link "uitwerkingen bekijken" at bounding box center [1019, 195] width 250 height 39
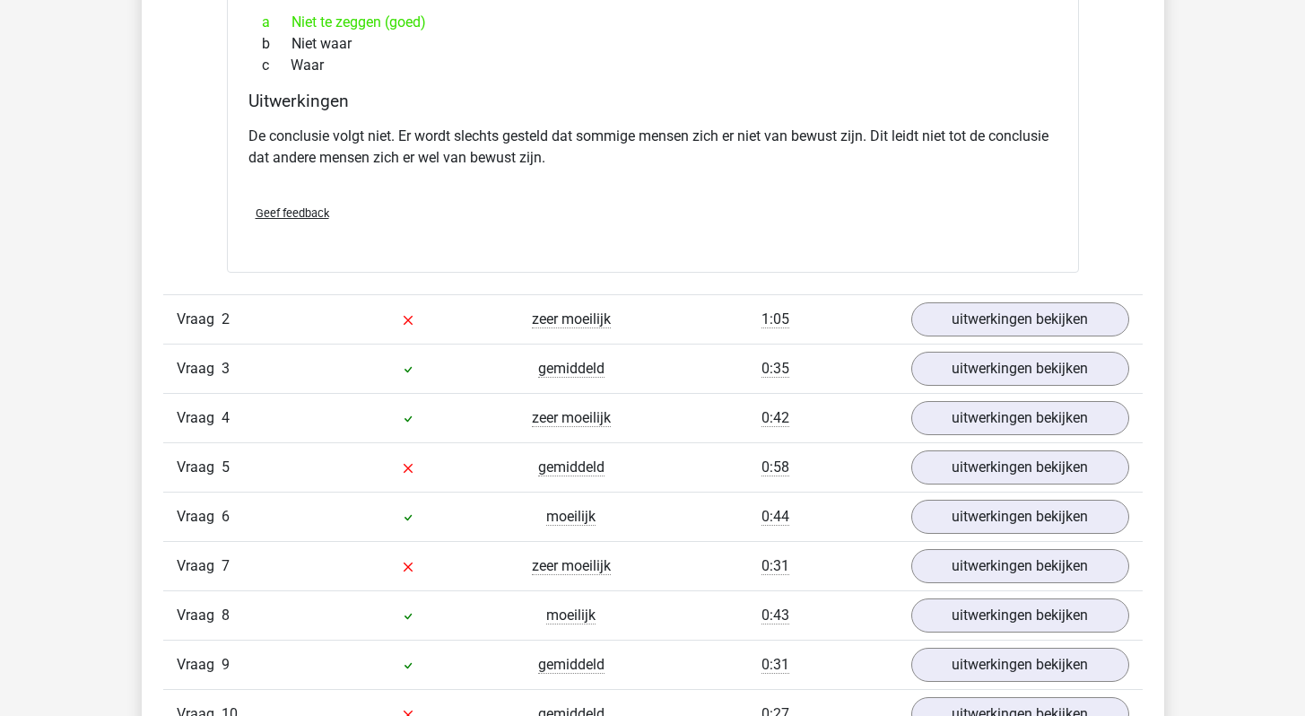
scroll to position [1796, 0]
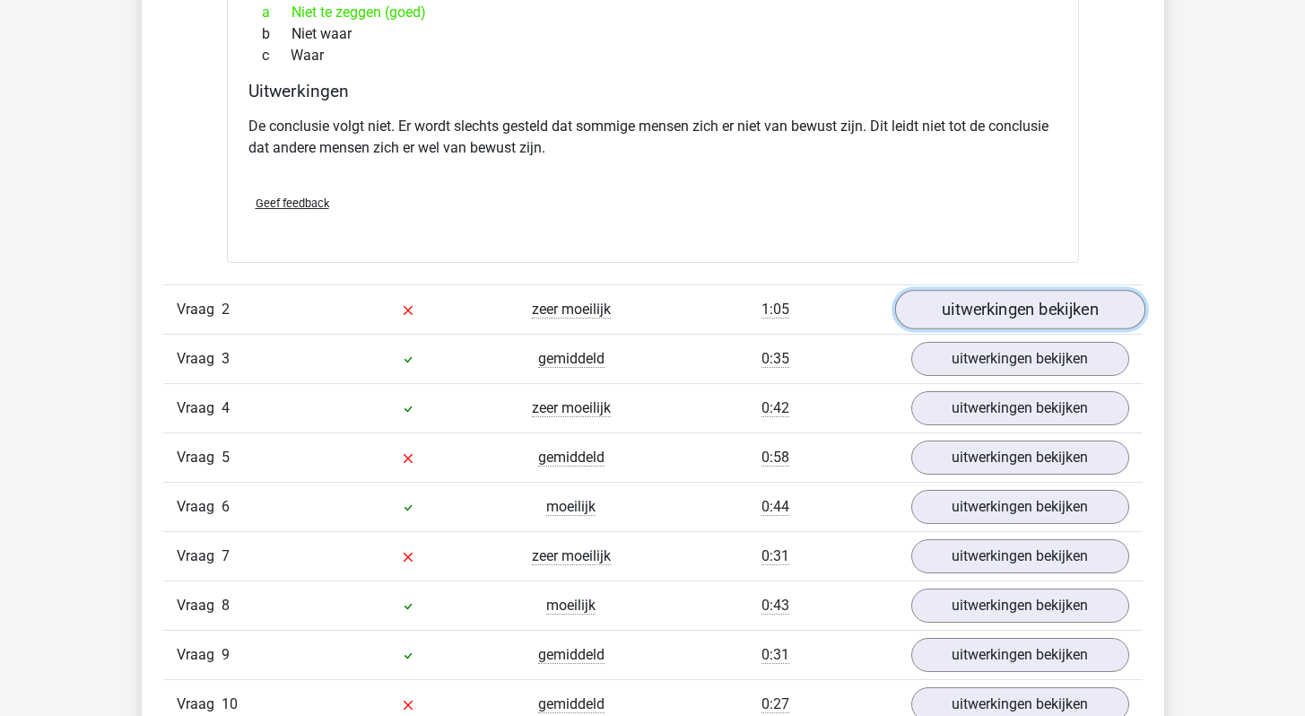
click at [1064, 317] on link "uitwerkingen bekijken" at bounding box center [1019, 309] width 250 height 39
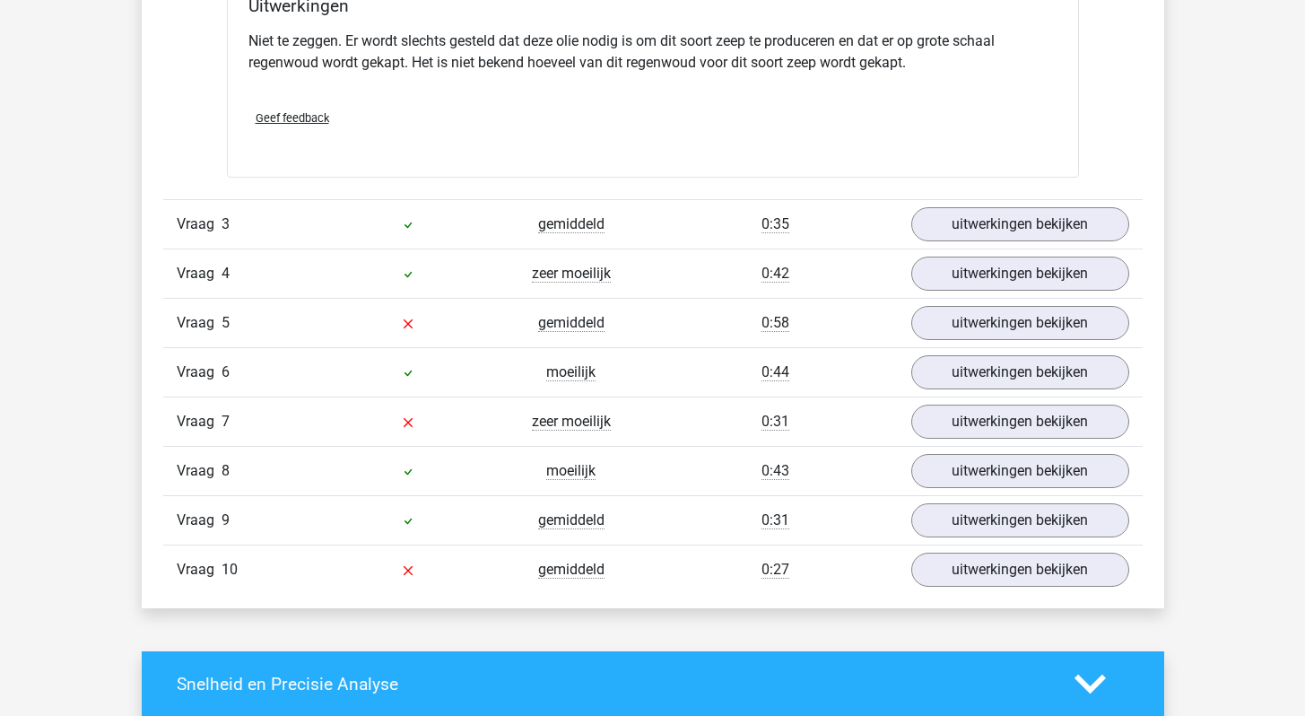
scroll to position [2546, 0]
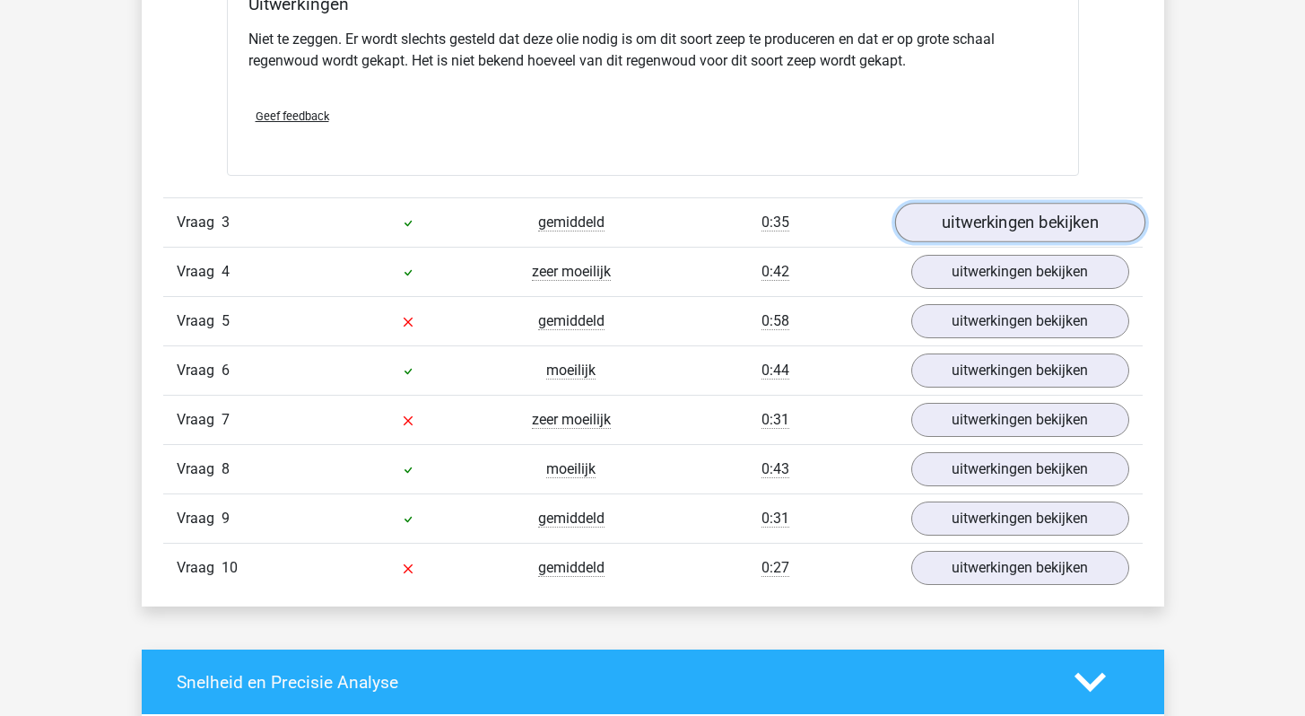
click at [1008, 225] on link "uitwerkingen bekijken" at bounding box center [1019, 223] width 250 height 39
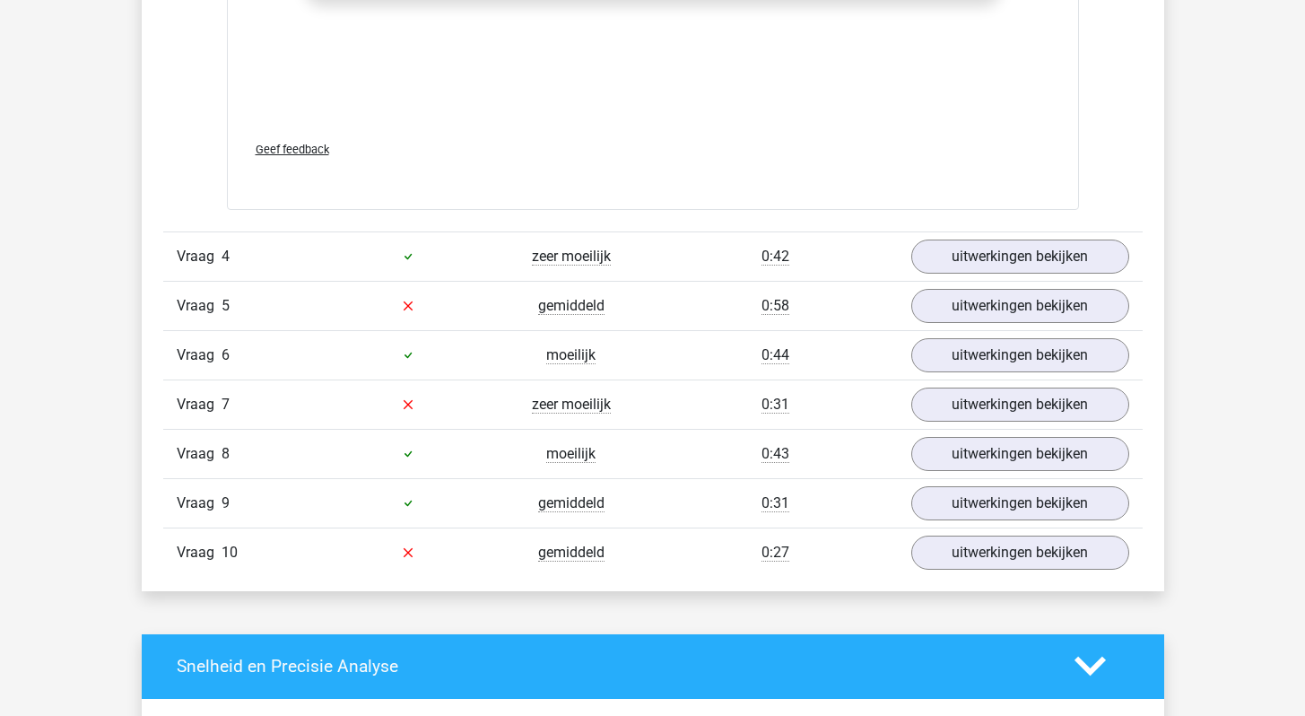
scroll to position [3554, 0]
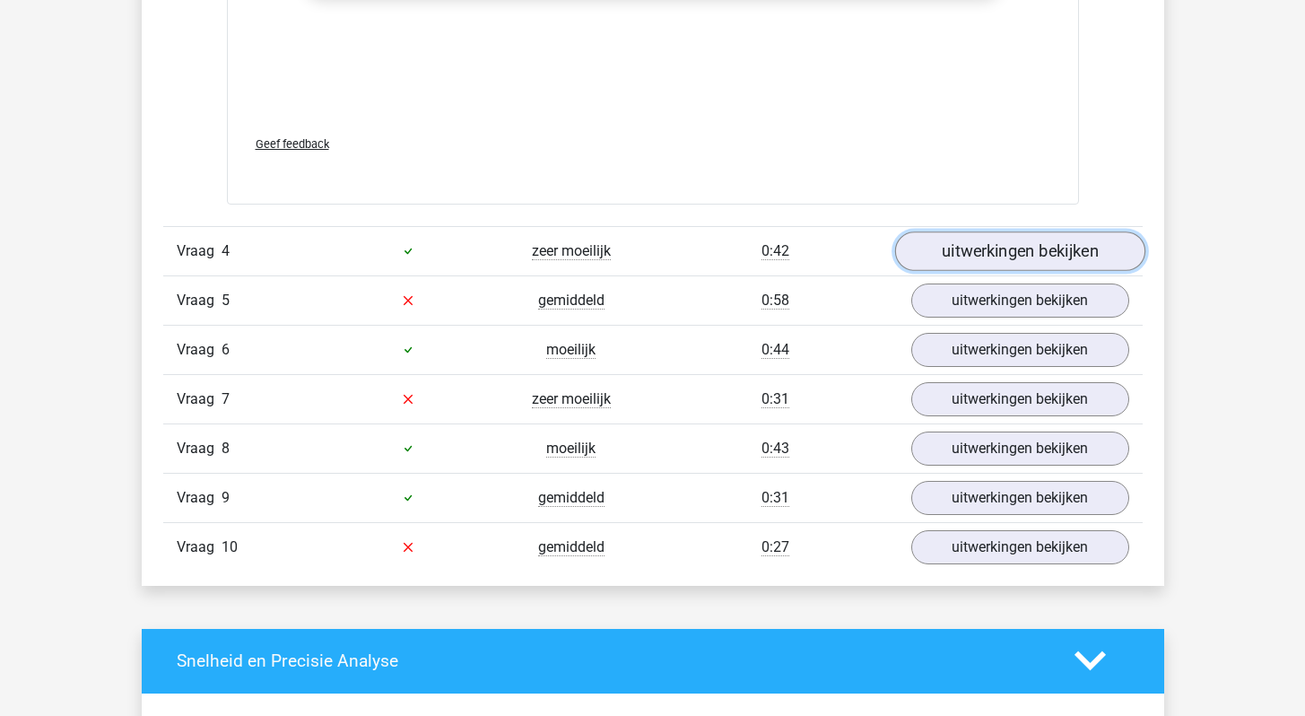
click at [1003, 243] on link "uitwerkingen bekijken" at bounding box center [1019, 250] width 250 height 39
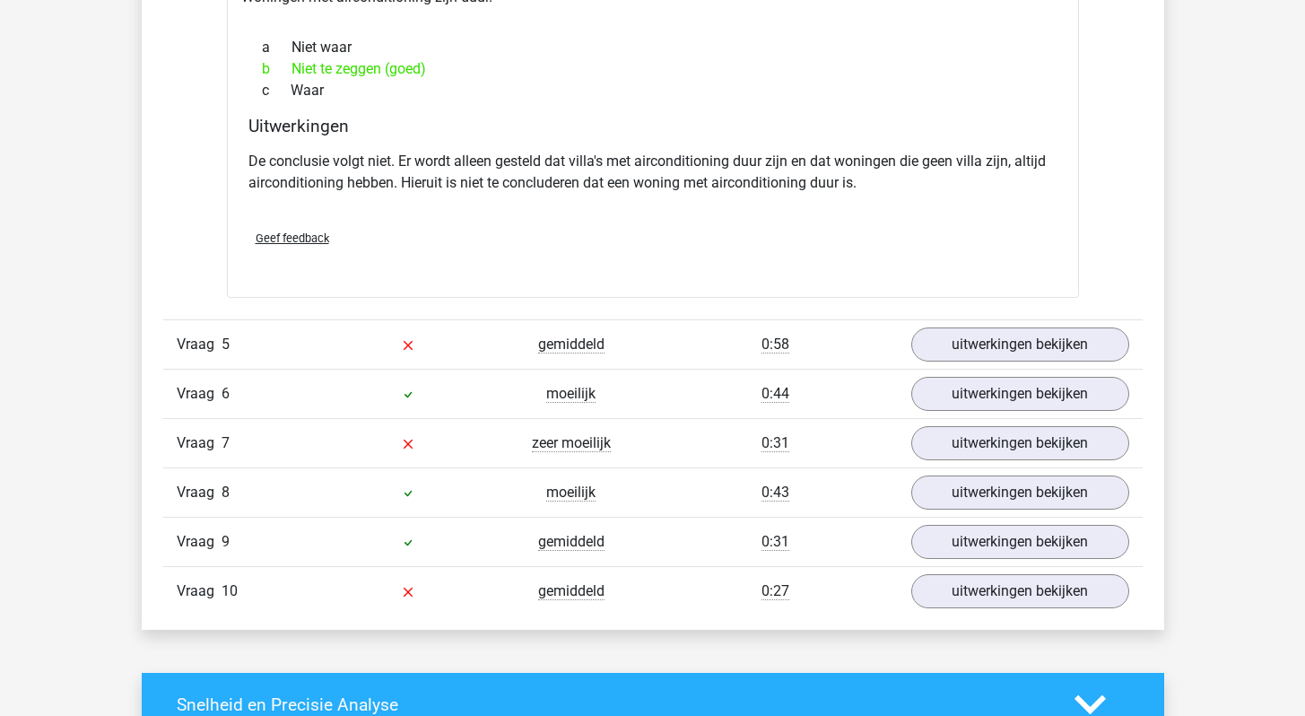
scroll to position [4011, 0]
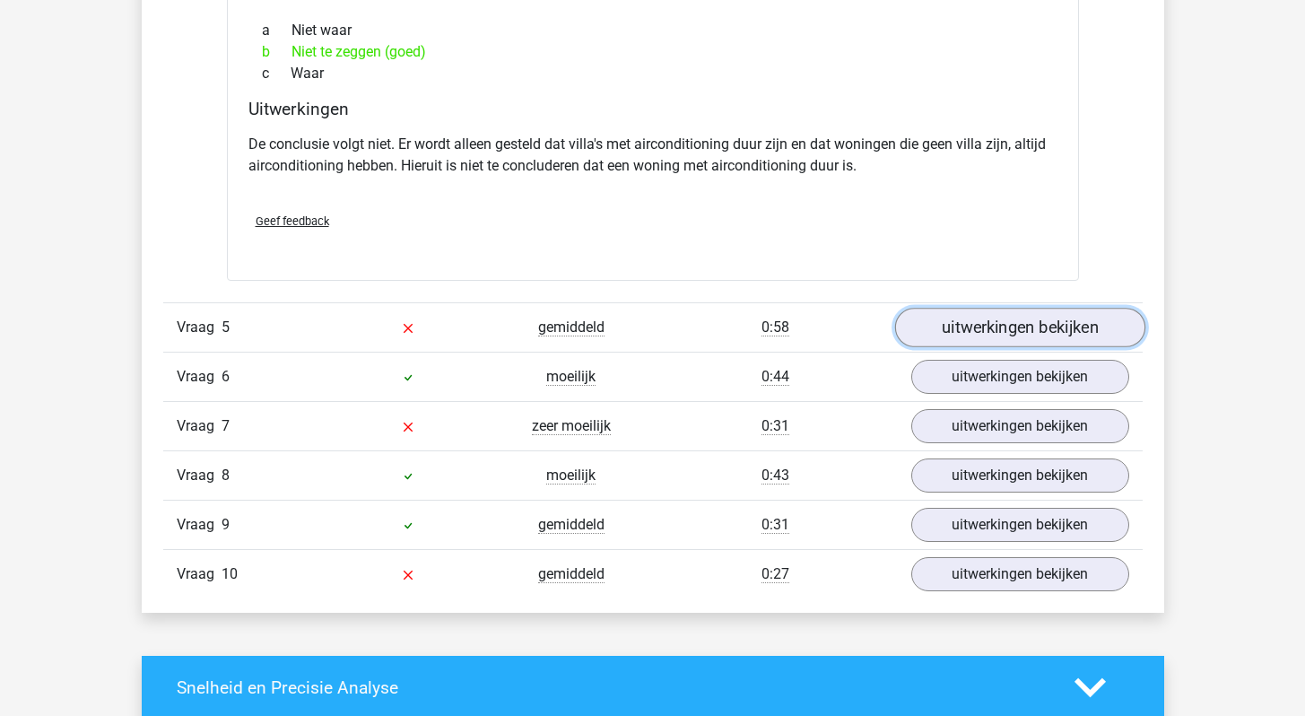
click at [1008, 325] on link "uitwerkingen bekijken" at bounding box center [1019, 327] width 250 height 39
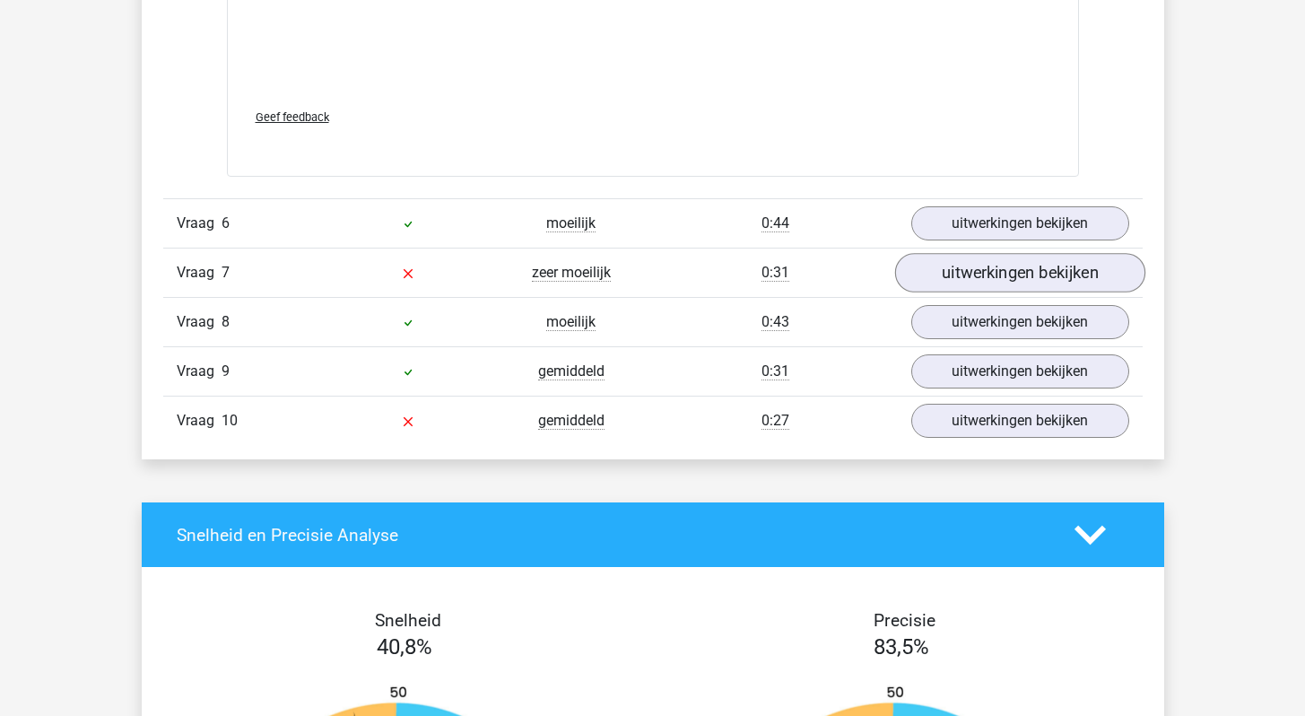
scroll to position [5219, 0]
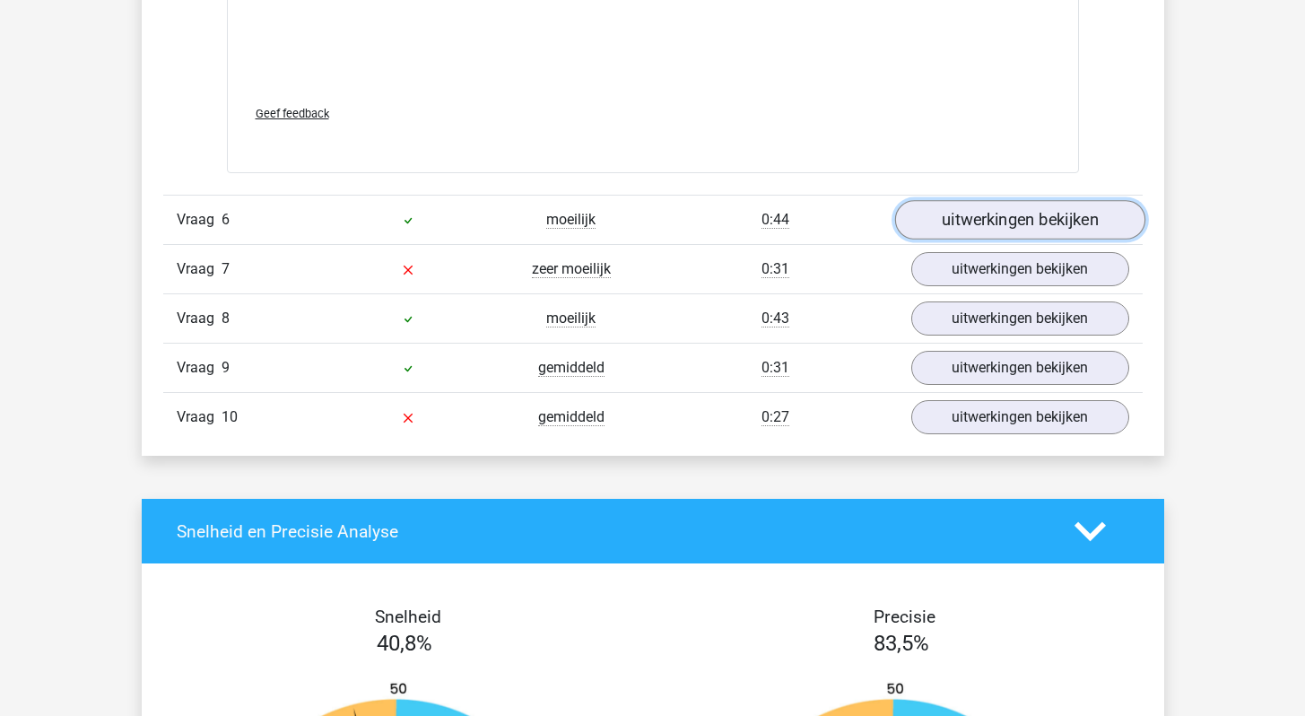
click at [991, 226] on link "uitwerkingen bekijken" at bounding box center [1019, 219] width 250 height 39
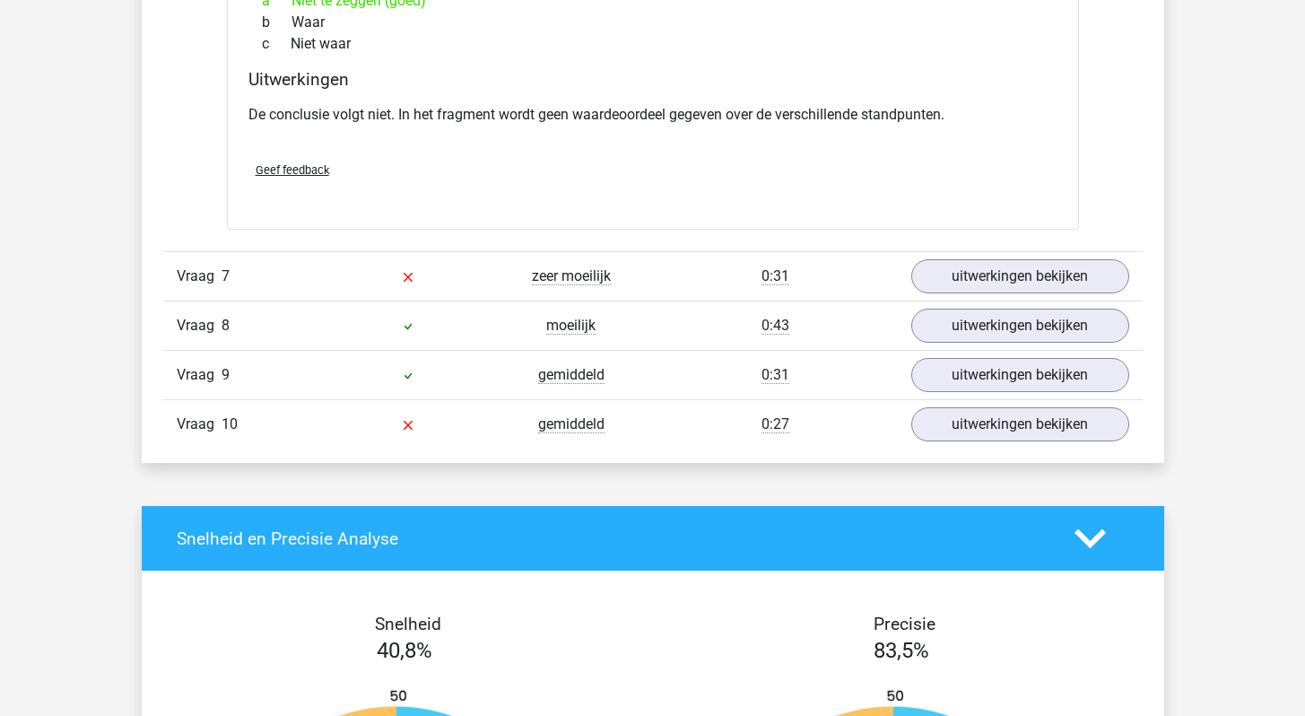
scroll to position [5773, 0]
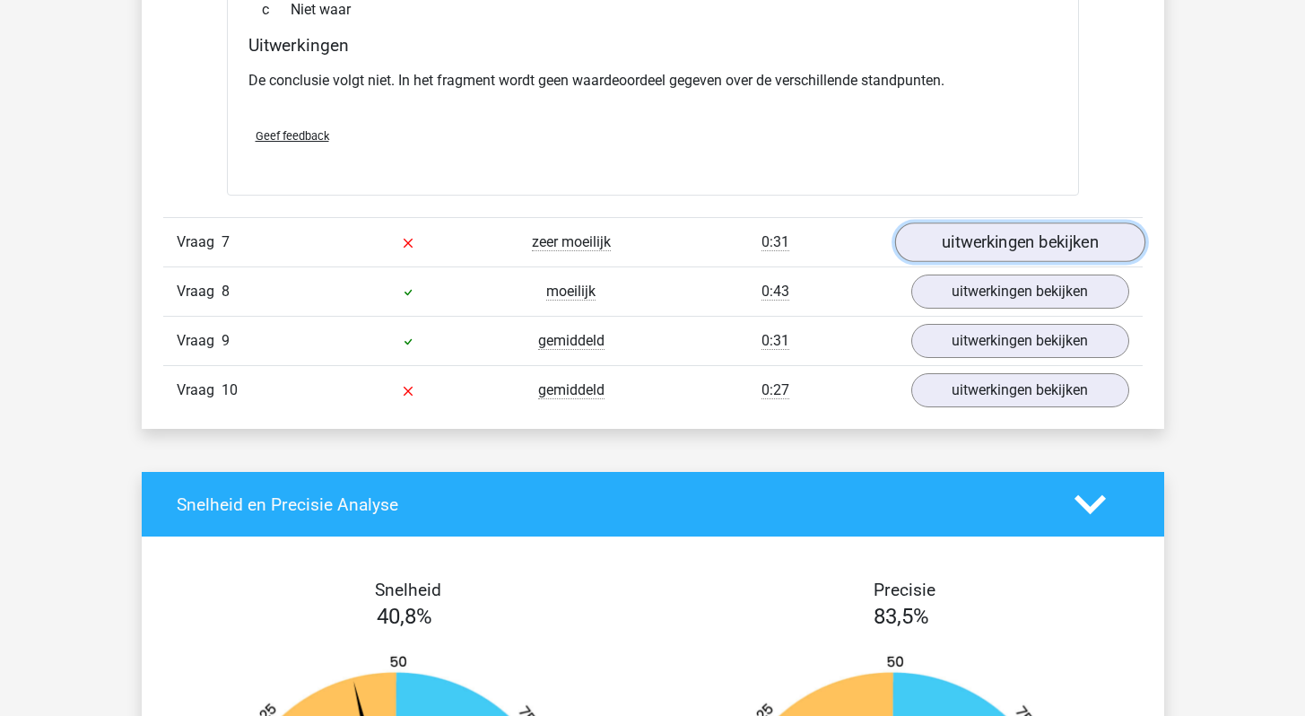
click at [996, 233] on link "uitwerkingen bekijken" at bounding box center [1019, 241] width 250 height 39
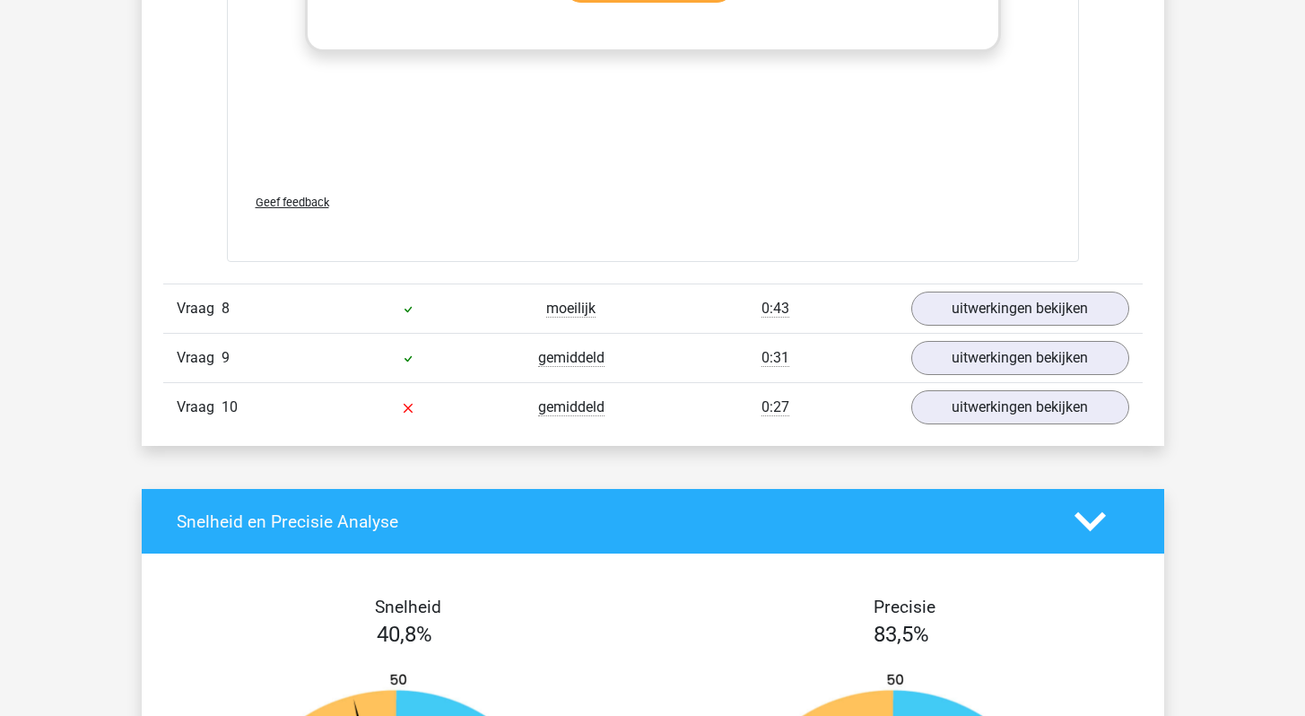
scroll to position [6721, 0]
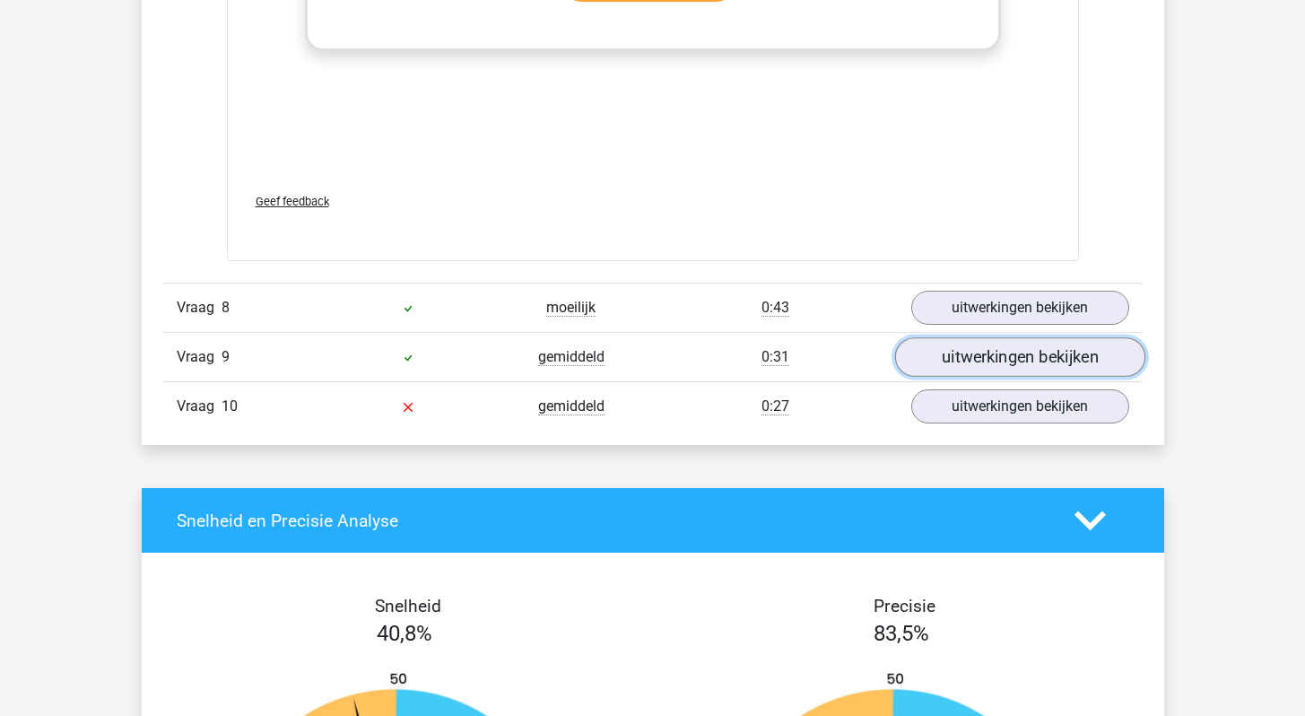
click at [1009, 345] on link "uitwerkingen bekijken" at bounding box center [1019, 357] width 250 height 39
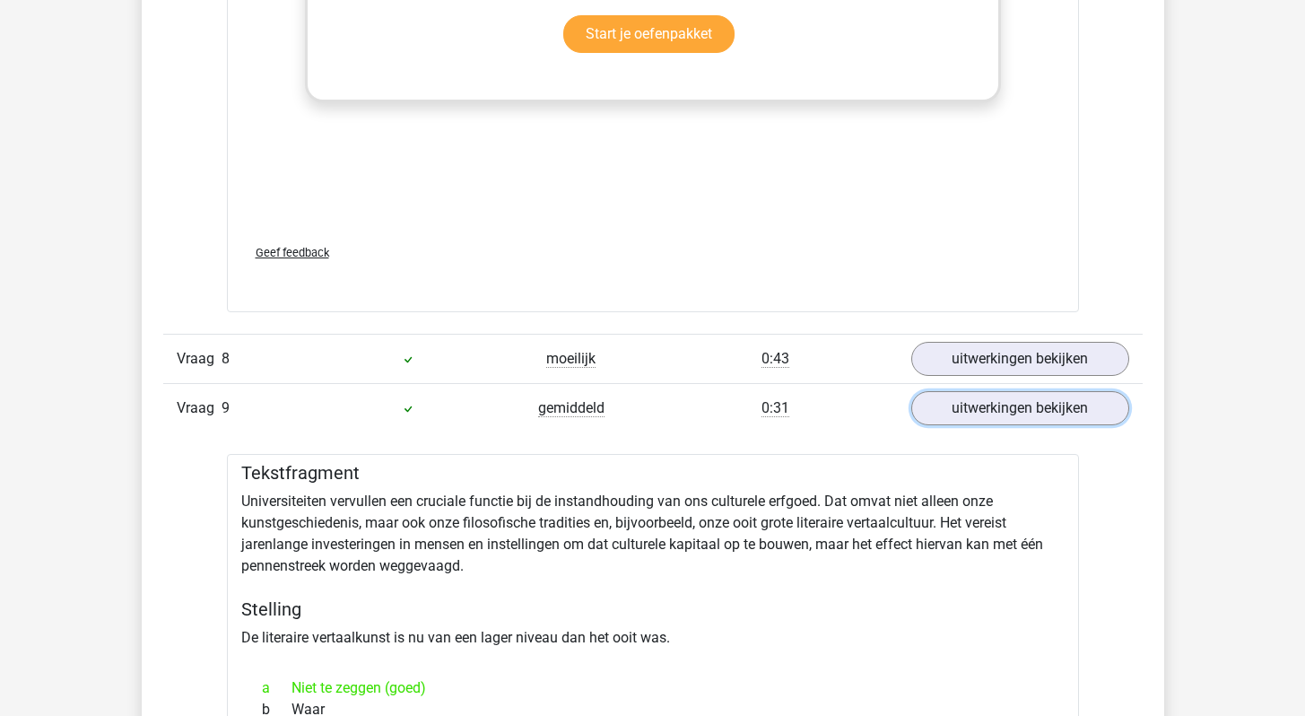
scroll to position [6653, 0]
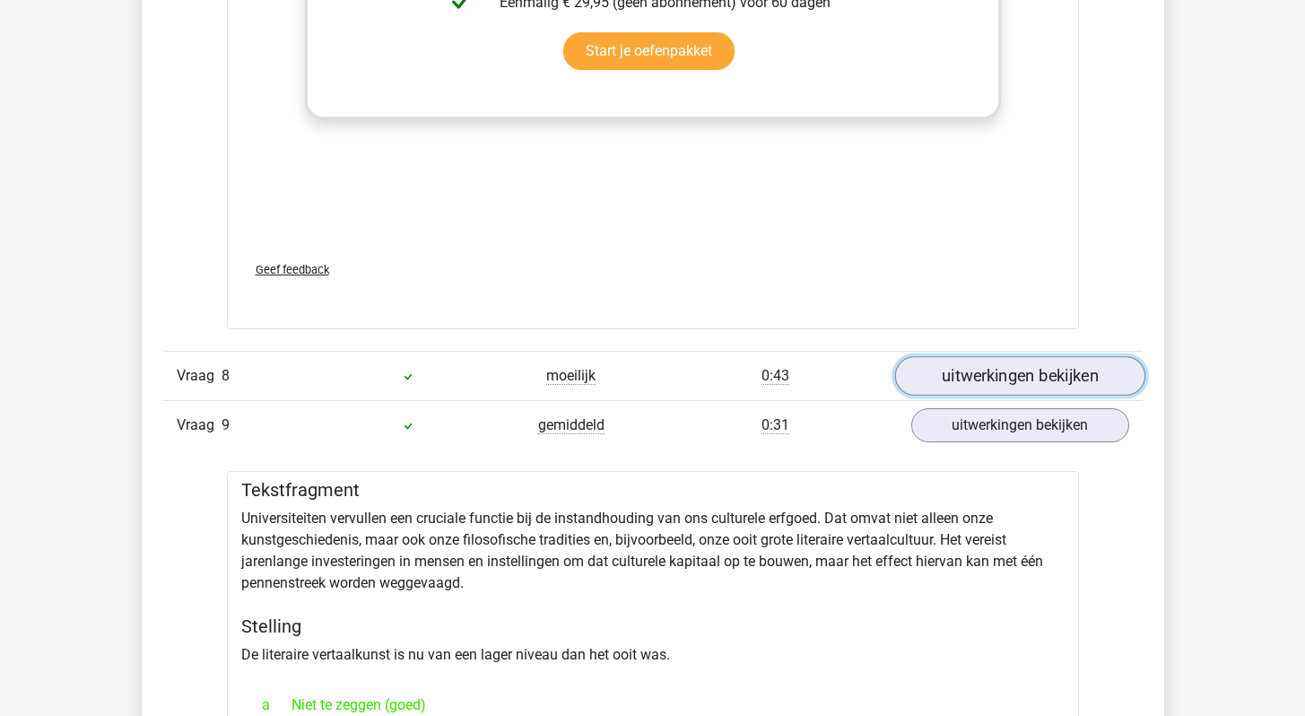
click at [1004, 369] on link "uitwerkingen bekijken" at bounding box center [1019, 376] width 250 height 39
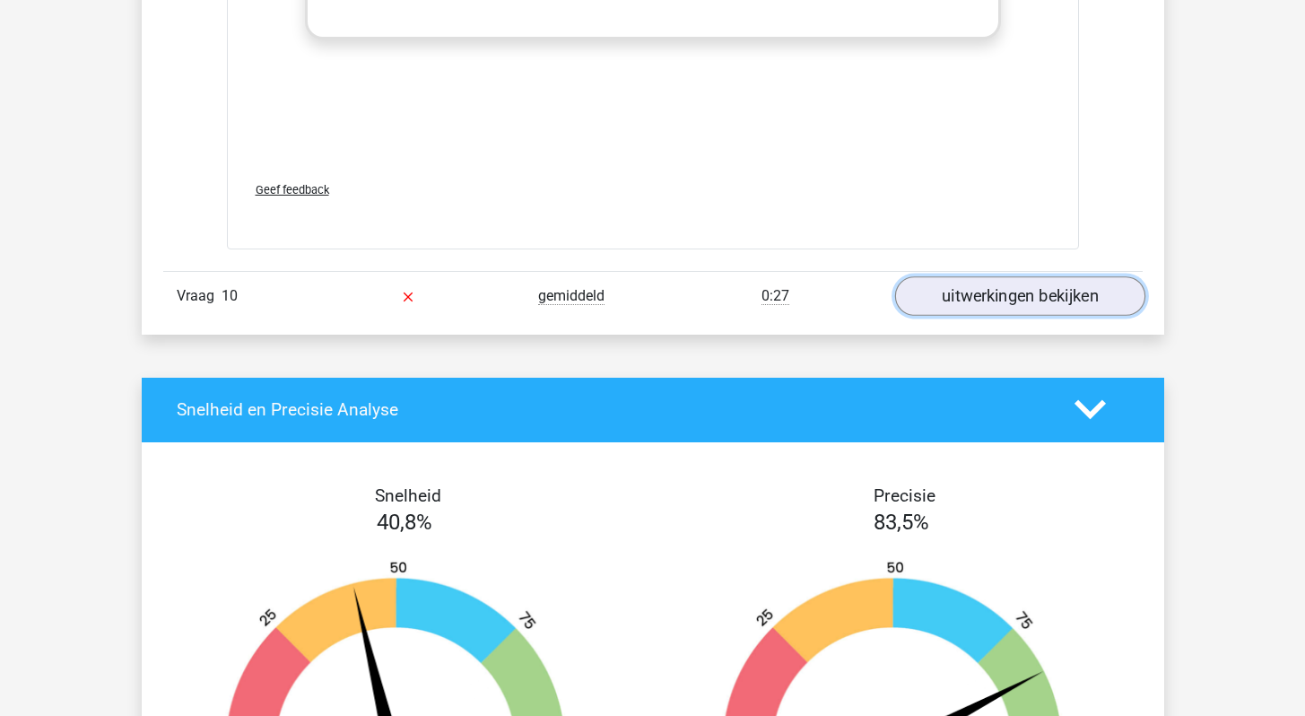
click at [999, 308] on link "uitwerkingen bekijken" at bounding box center [1019, 295] width 250 height 39
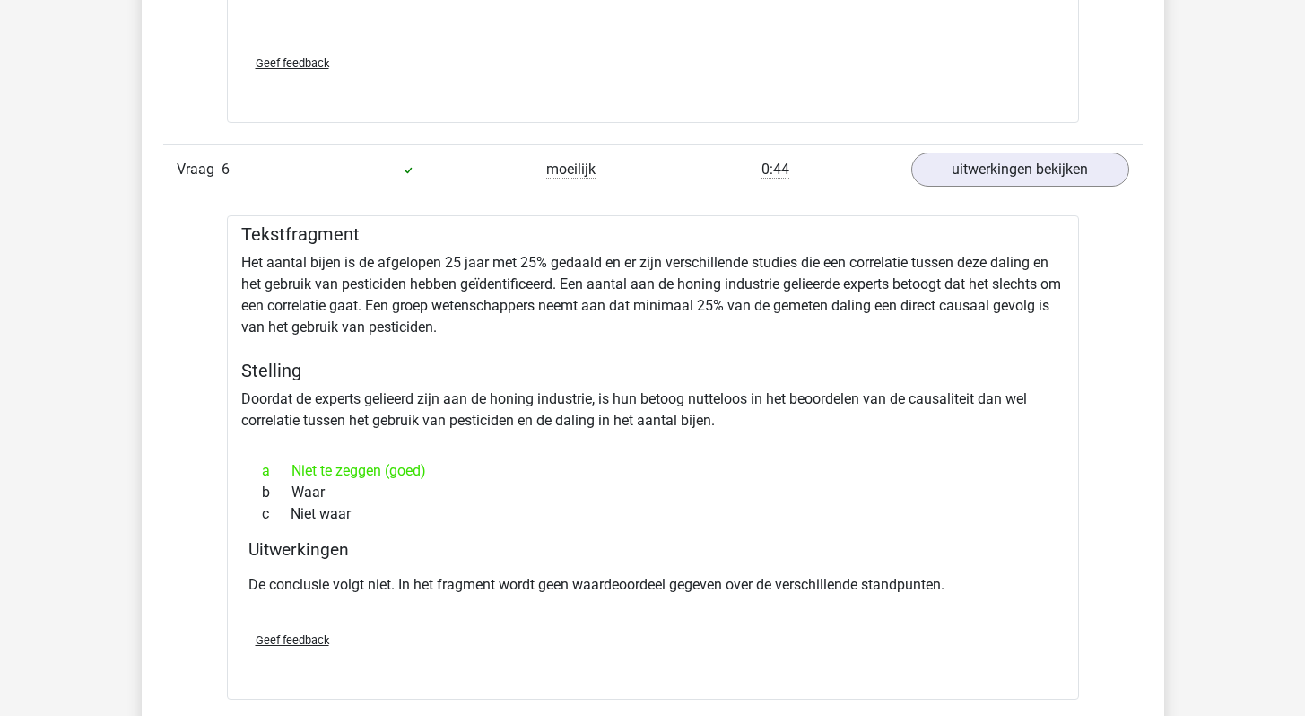
scroll to position [5120, 0]
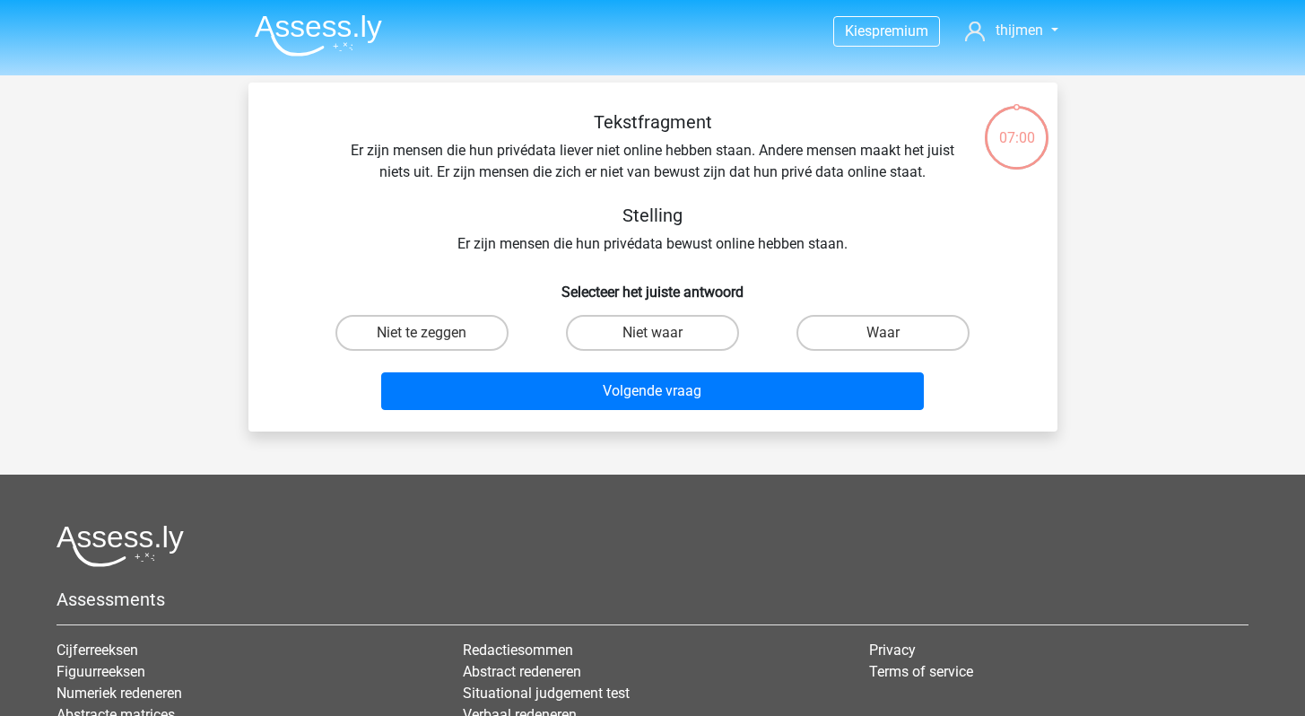
scroll to position [18, 0]
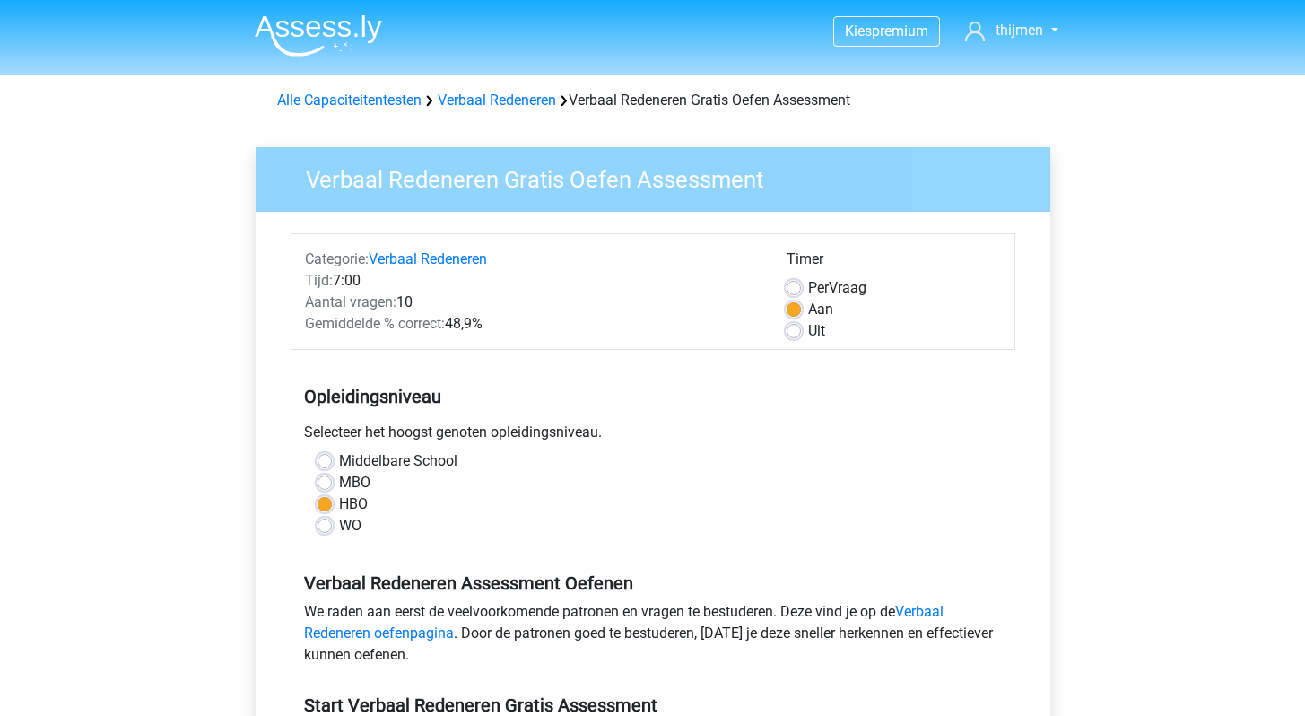
scroll to position [253, 0]
